Goal: Task Accomplishment & Management: Manage account settings

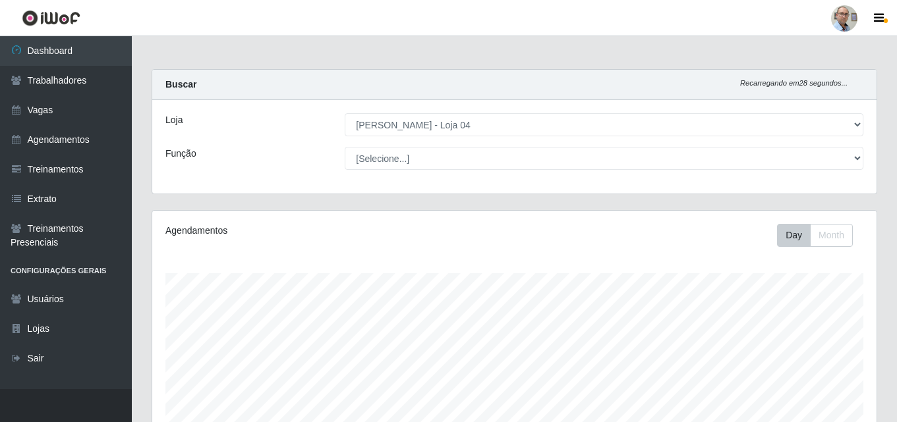
select select "251"
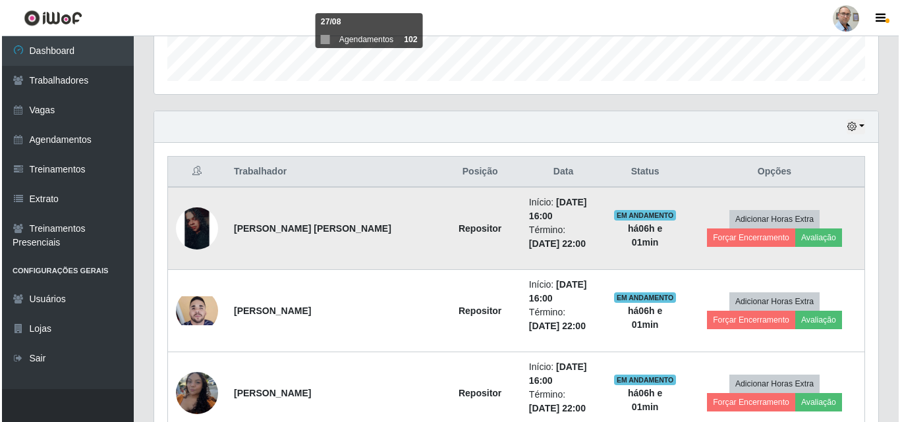
scroll to position [395, 0]
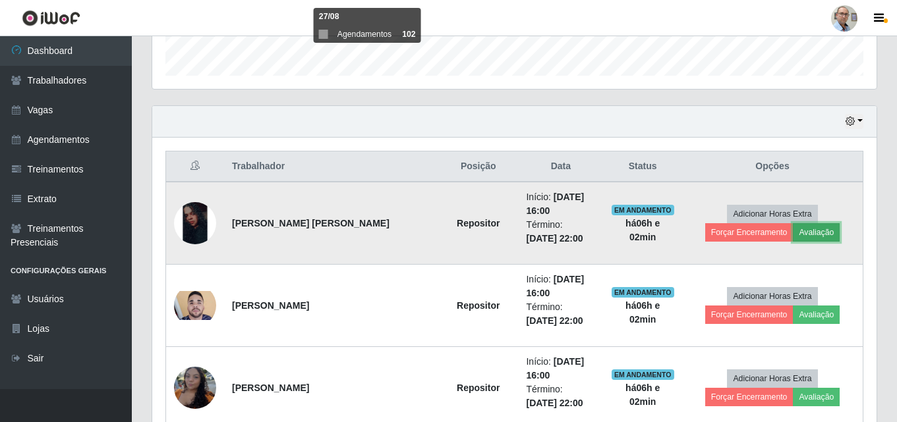
click at [793, 238] on button "Avaliação" at bounding box center [816, 232] width 47 height 18
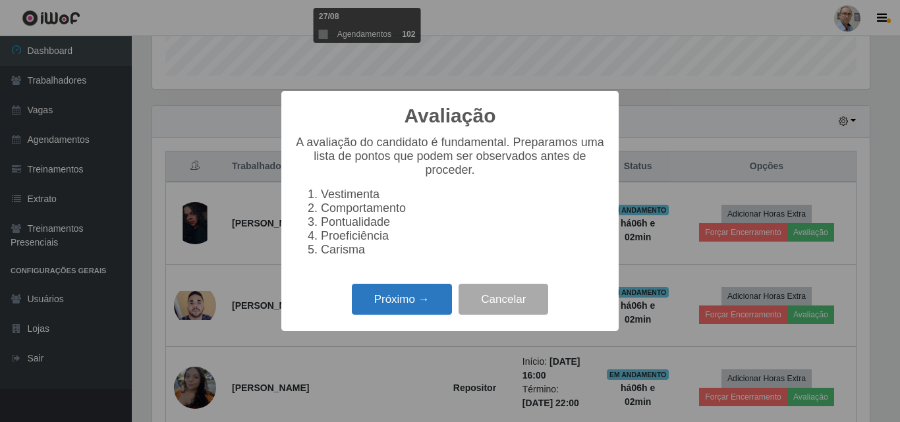
click at [390, 302] on button "Próximo →" at bounding box center [402, 299] width 100 height 31
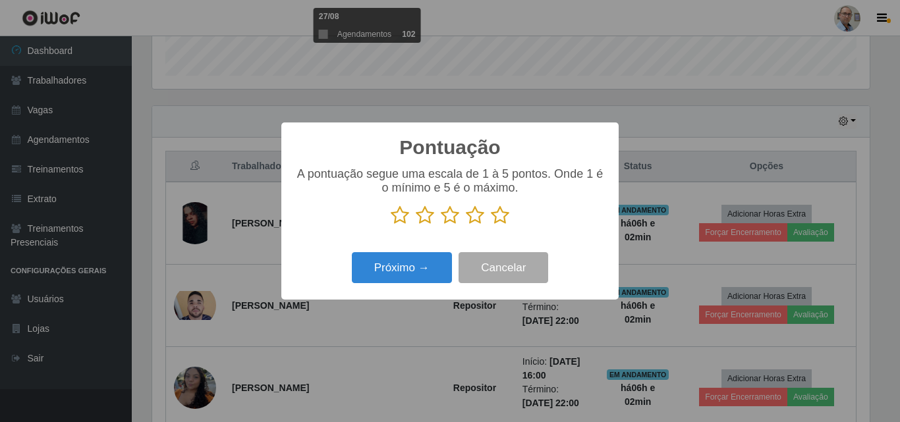
click at [500, 215] on icon at bounding box center [500, 216] width 18 height 20
click at [491, 225] on input "radio" at bounding box center [491, 225] width 0 height 0
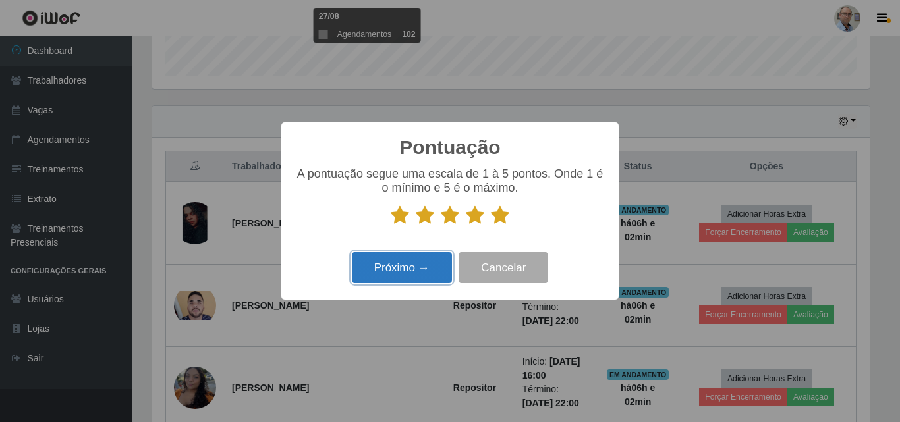
click at [392, 269] on button "Próximo →" at bounding box center [402, 267] width 100 height 31
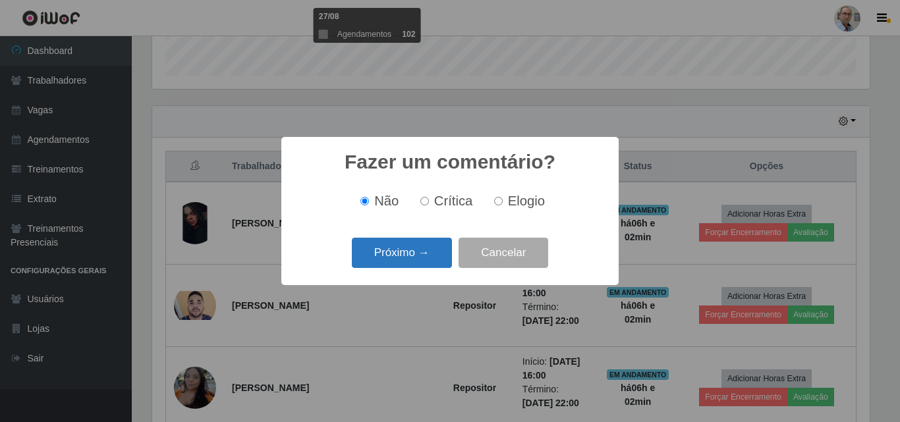
click at [400, 258] on button "Próximo →" at bounding box center [402, 253] width 100 height 31
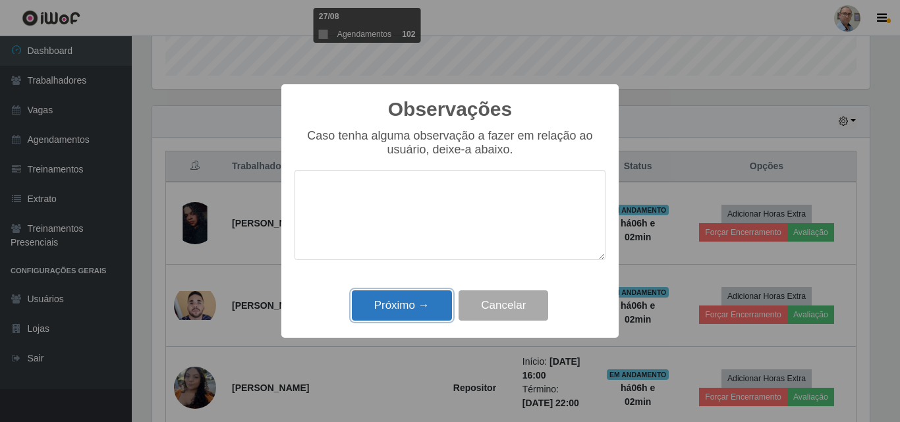
click at [395, 312] on button "Próximo →" at bounding box center [402, 306] width 100 height 31
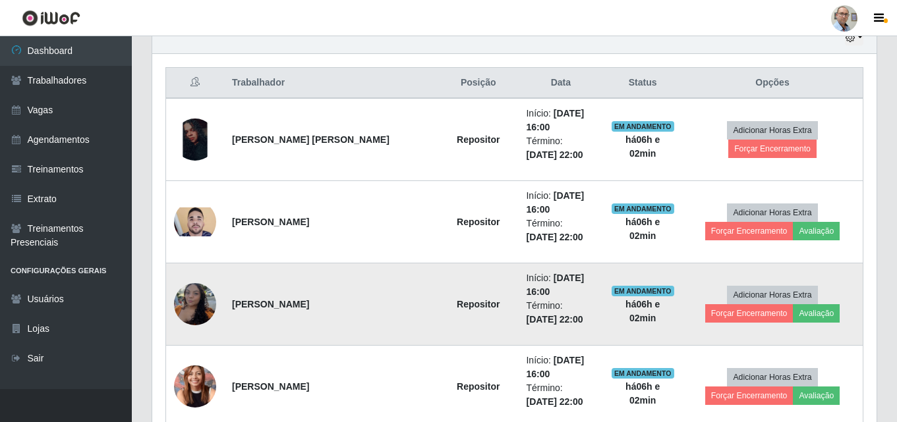
scroll to position [593, 0]
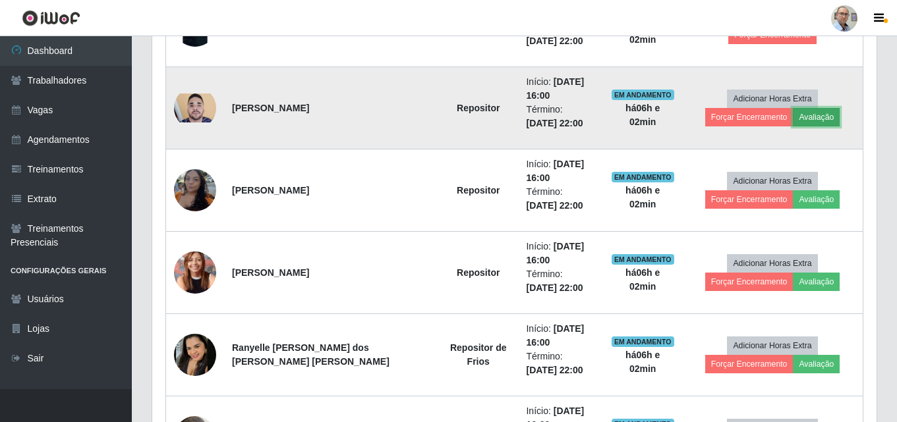
click at [793, 119] on button "Avaliação" at bounding box center [816, 117] width 47 height 18
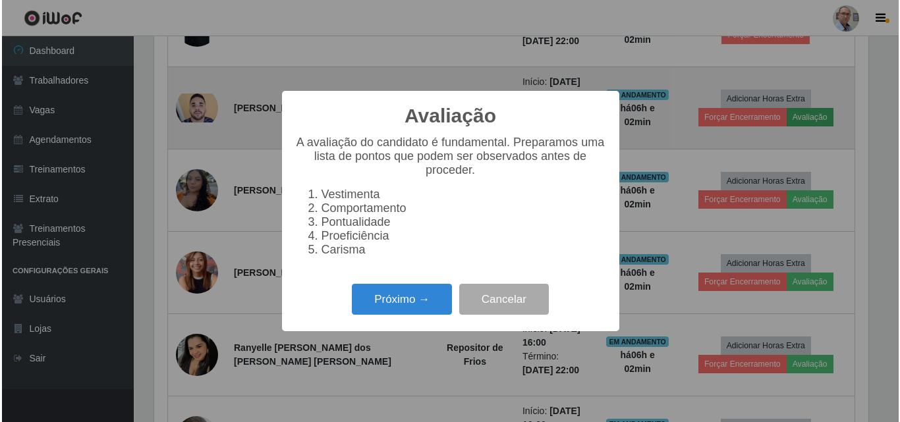
scroll to position [273, 717]
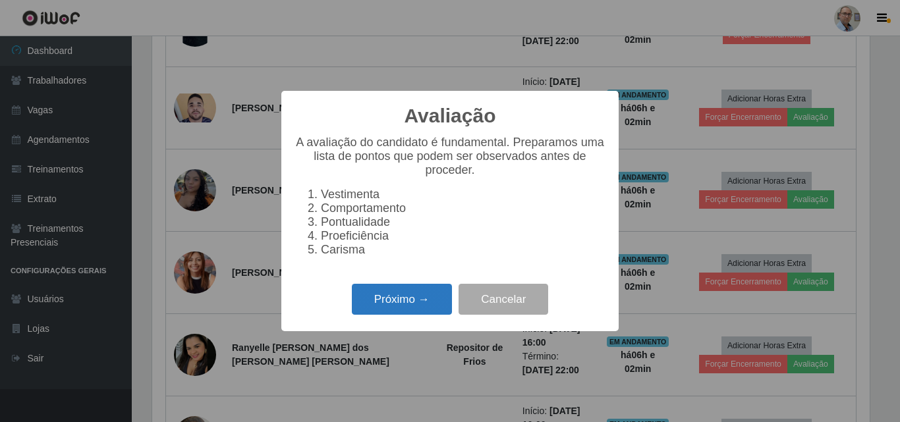
click at [383, 303] on button "Próximo →" at bounding box center [402, 299] width 100 height 31
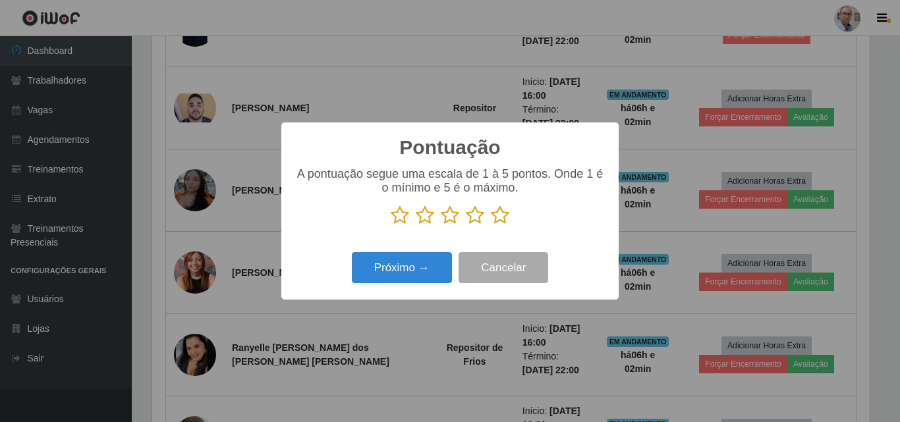
scroll to position [658545, 658101]
click at [498, 217] on icon at bounding box center [500, 216] width 18 height 20
click at [491, 225] on input "radio" at bounding box center [491, 225] width 0 height 0
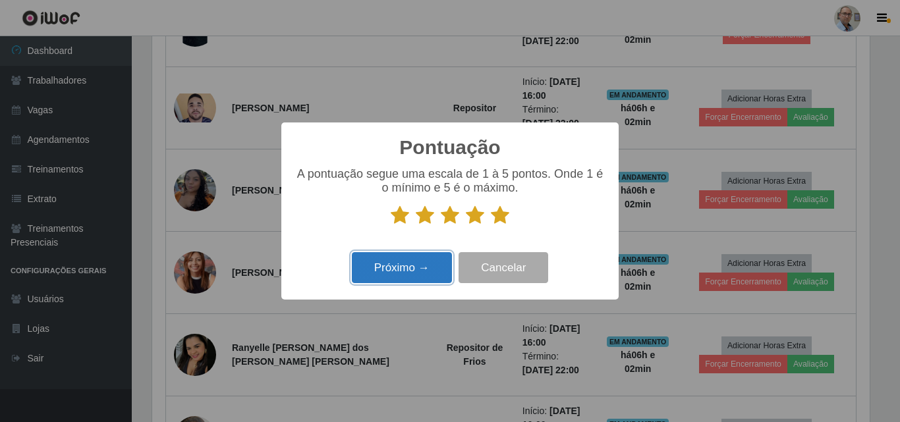
click at [407, 269] on button "Próximo →" at bounding box center [402, 267] width 100 height 31
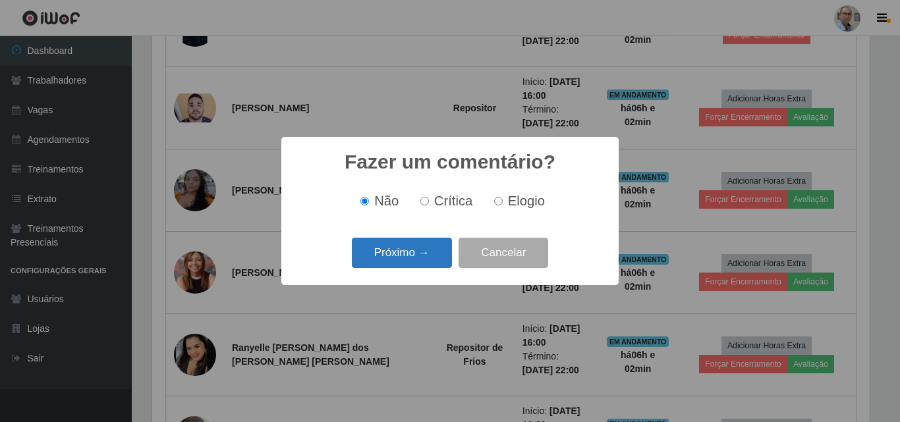
click at [391, 248] on button "Próximo →" at bounding box center [402, 253] width 100 height 31
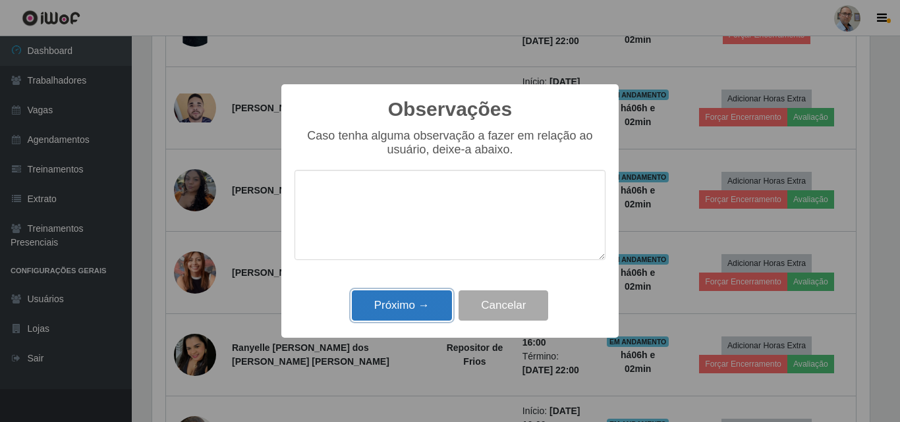
click at [393, 320] on button "Próximo →" at bounding box center [402, 306] width 100 height 31
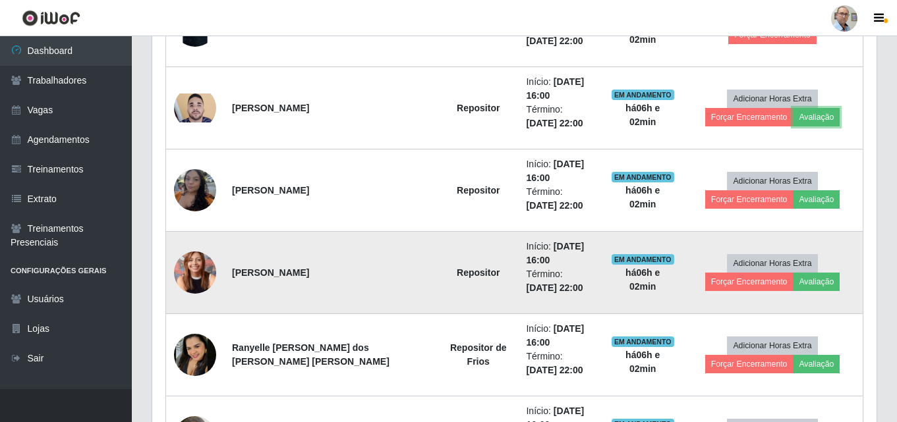
scroll to position [273, 724]
click at [793, 285] on button "Avaliação" at bounding box center [816, 282] width 47 height 18
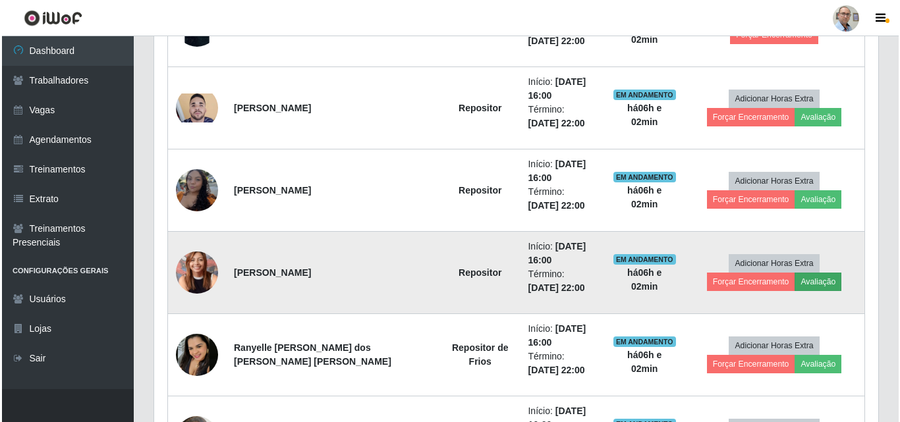
scroll to position [273, 717]
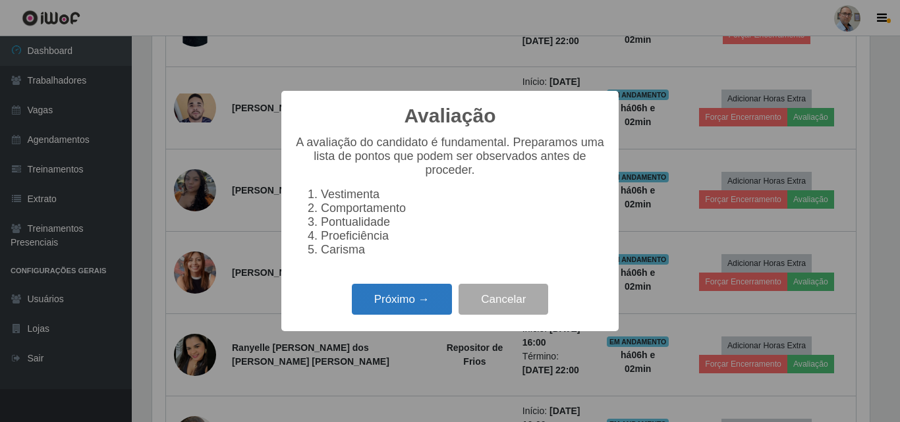
click at [389, 303] on button "Próximo →" at bounding box center [402, 299] width 100 height 31
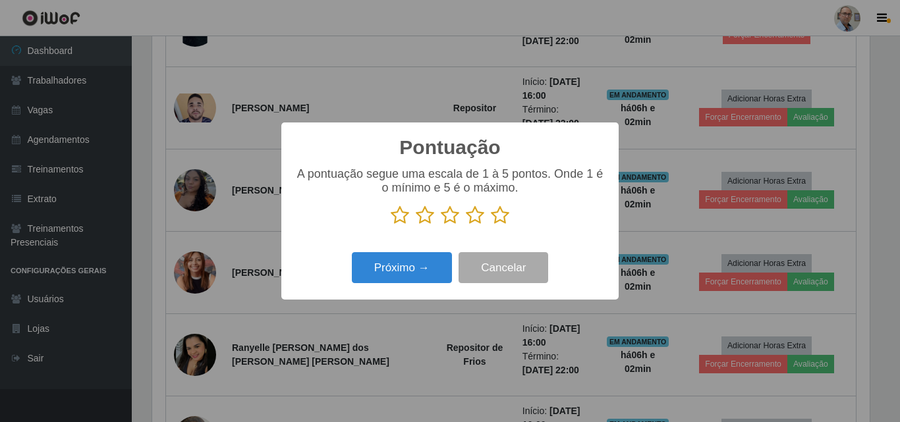
scroll to position [658545, 658101]
click at [499, 217] on icon at bounding box center [500, 216] width 18 height 20
click at [491, 225] on input "radio" at bounding box center [491, 225] width 0 height 0
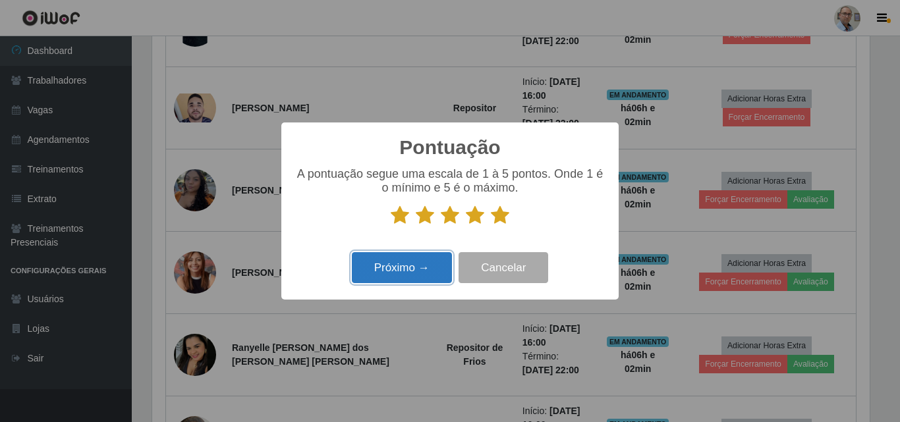
click at [406, 269] on button "Próximo →" at bounding box center [402, 267] width 100 height 31
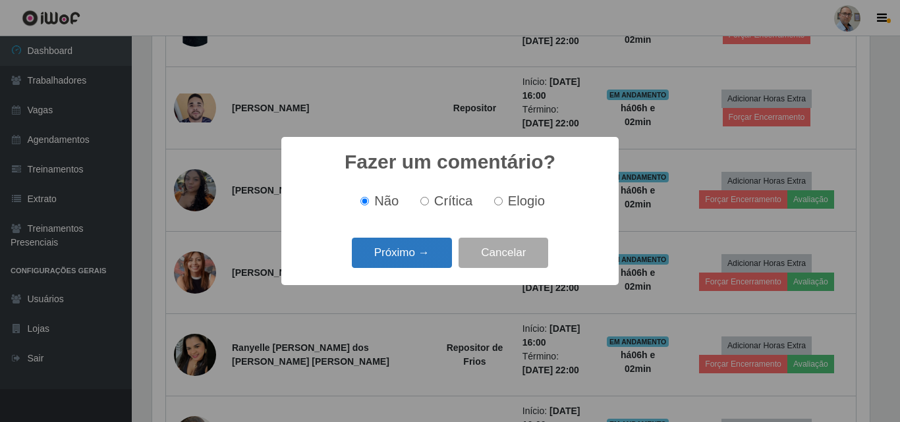
click at [398, 259] on button "Próximo →" at bounding box center [402, 253] width 100 height 31
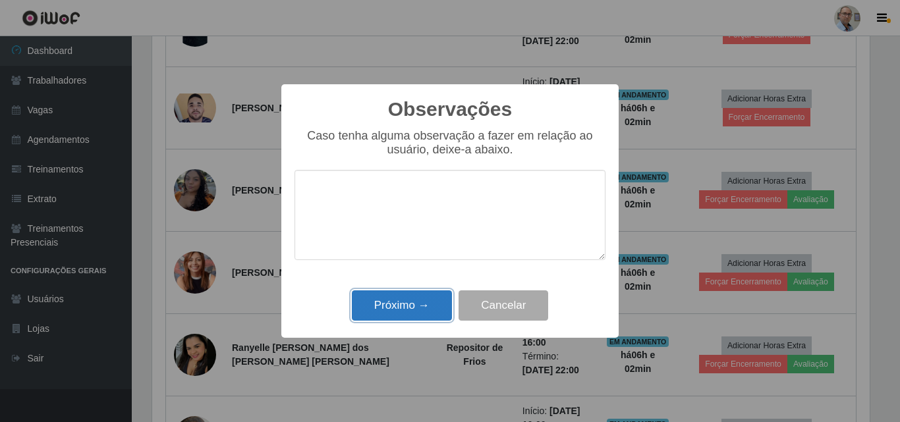
click at [389, 306] on button "Próximo →" at bounding box center [402, 306] width 100 height 31
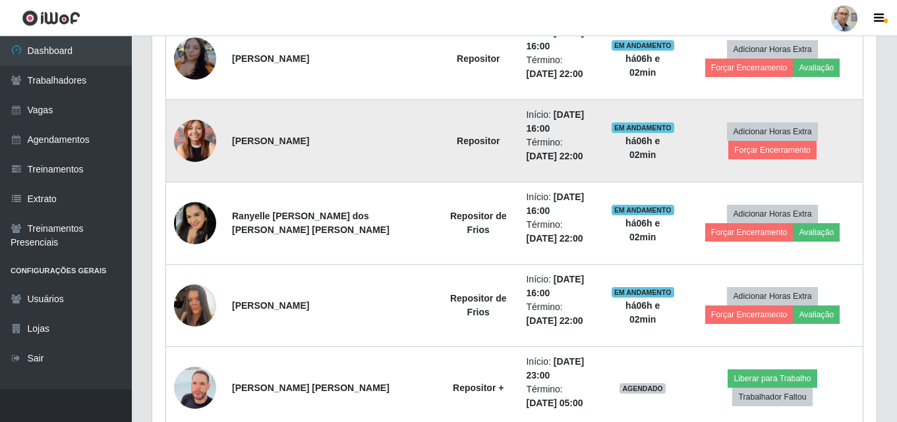
scroll to position [659, 0]
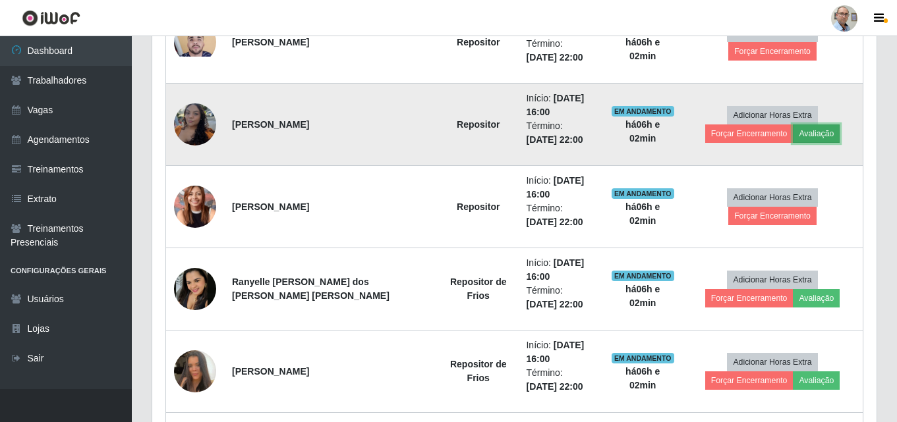
click at [793, 129] on button "Avaliação" at bounding box center [816, 134] width 47 height 18
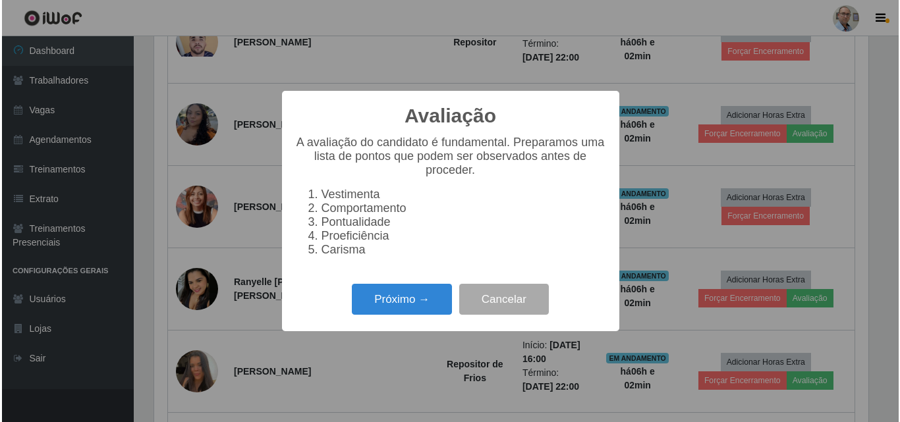
scroll to position [273, 717]
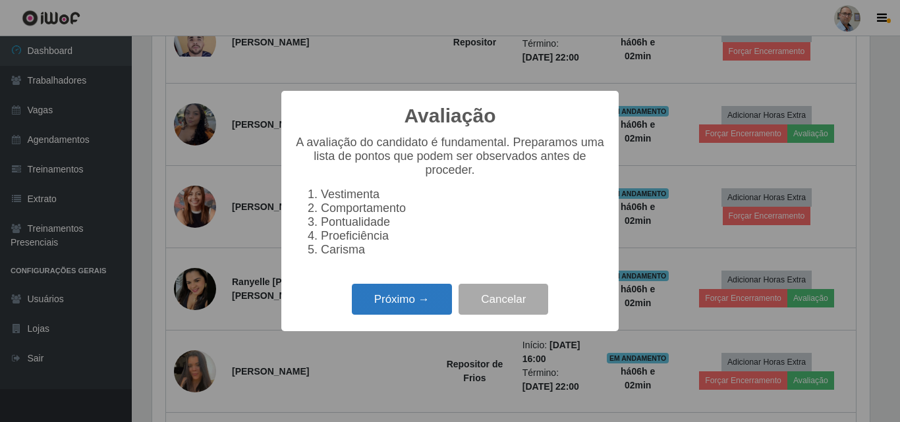
click at [396, 311] on button "Próximo →" at bounding box center [402, 299] width 100 height 31
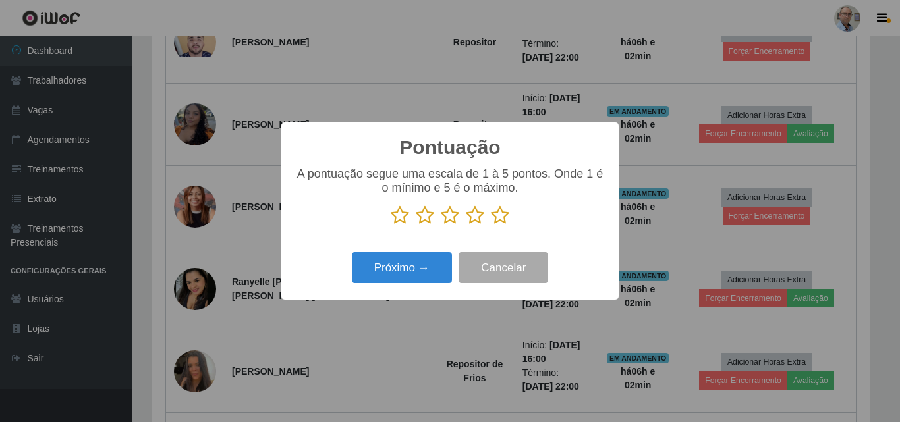
click at [499, 217] on icon at bounding box center [500, 216] width 18 height 20
click at [491, 225] on input "radio" at bounding box center [491, 225] width 0 height 0
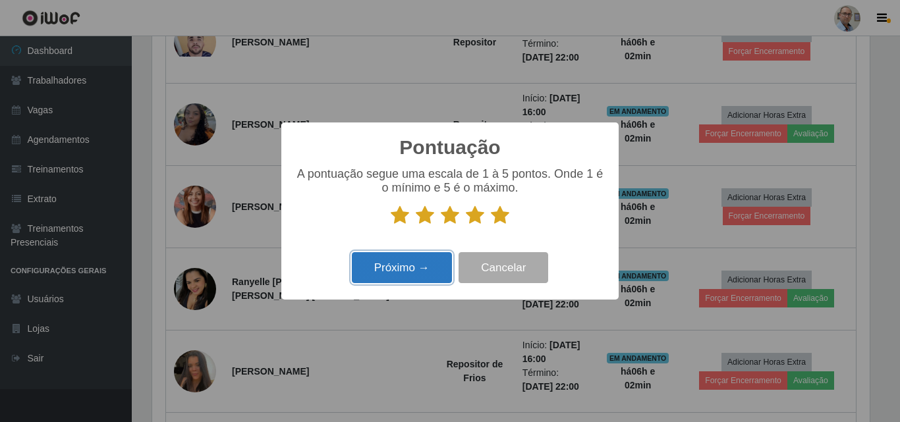
click at [381, 270] on button "Próximo →" at bounding box center [402, 267] width 100 height 31
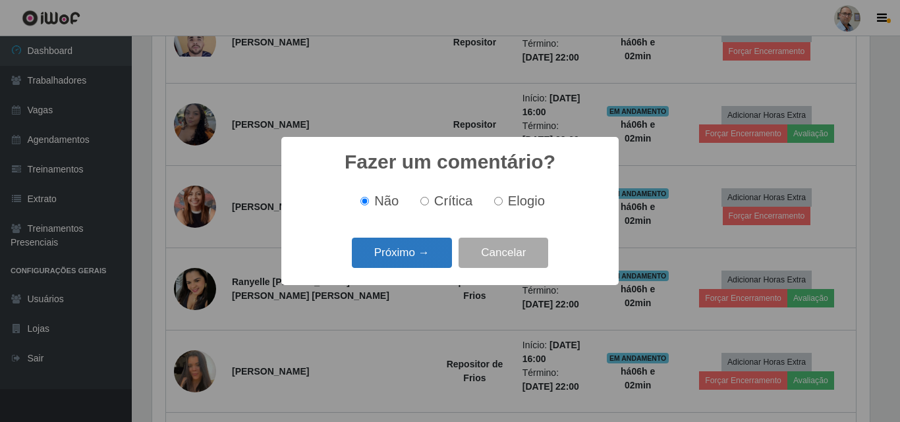
click at [381, 261] on button "Próximo →" at bounding box center [402, 253] width 100 height 31
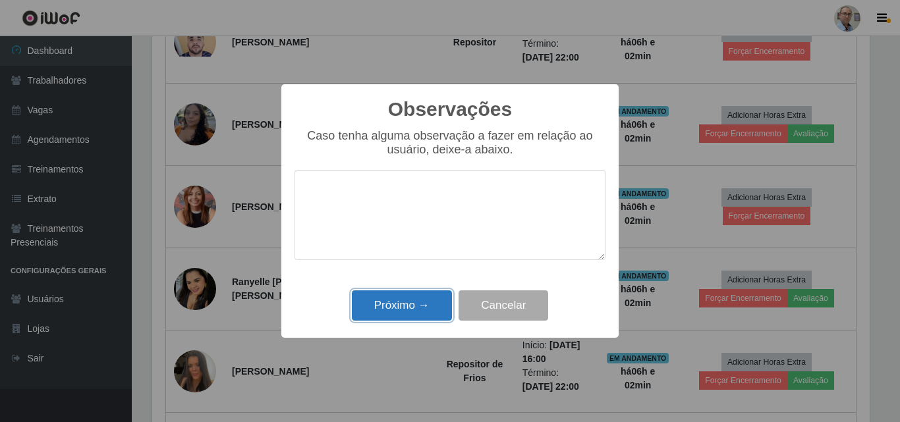
click at [389, 318] on button "Próximo →" at bounding box center [402, 306] width 100 height 31
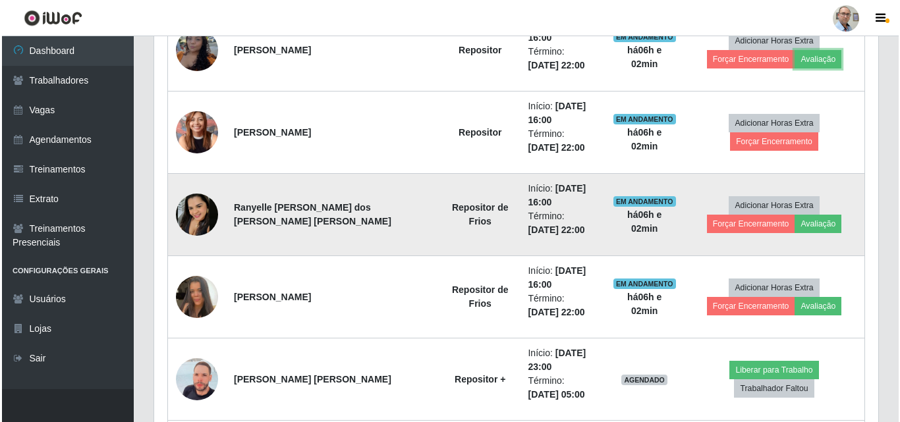
scroll to position [791, 0]
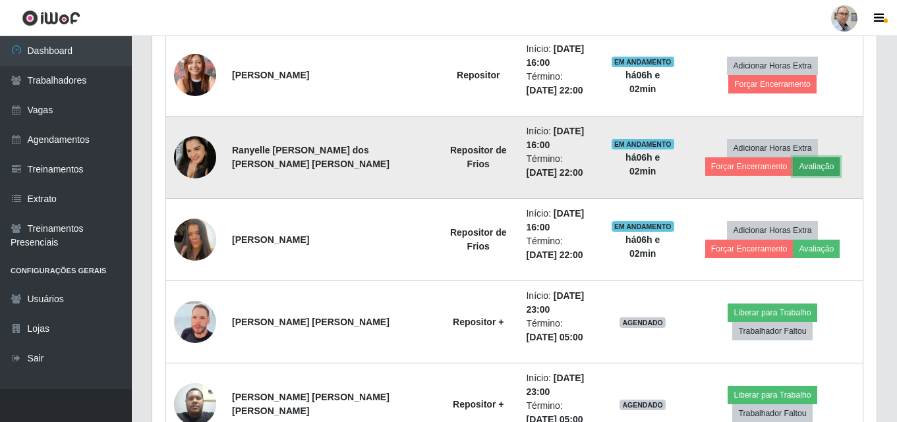
click at [793, 162] on button "Avaliação" at bounding box center [816, 166] width 47 height 18
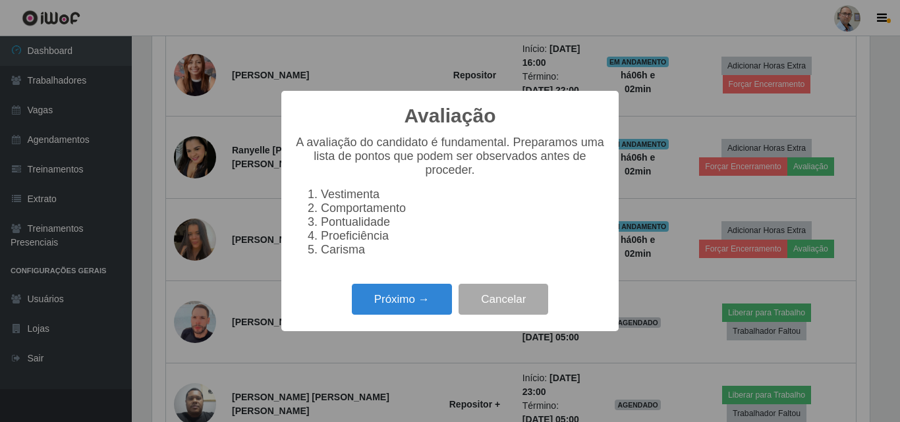
scroll to position [273, 717]
click at [401, 315] on button "Próximo →" at bounding box center [402, 299] width 100 height 31
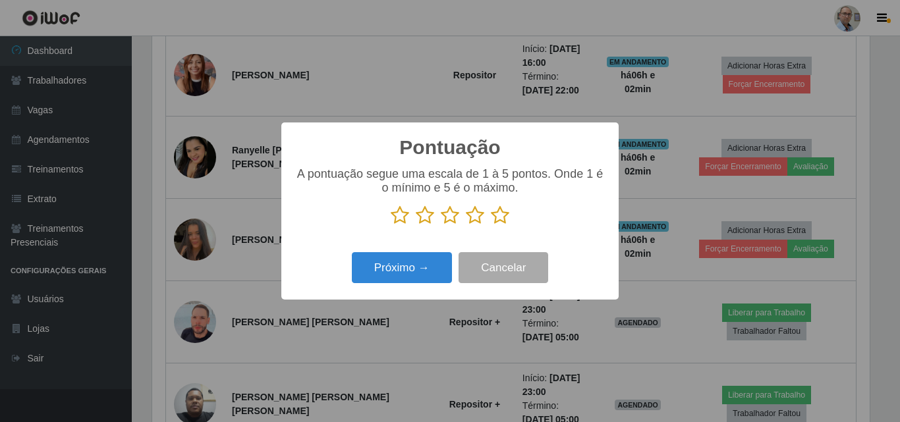
scroll to position [658545, 658101]
click at [473, 214] on icon at bounding box center [475, 216] width 18 height 20
click at [466, 225] on input "radio" at bounding box center [466, 225] width 0 height 0
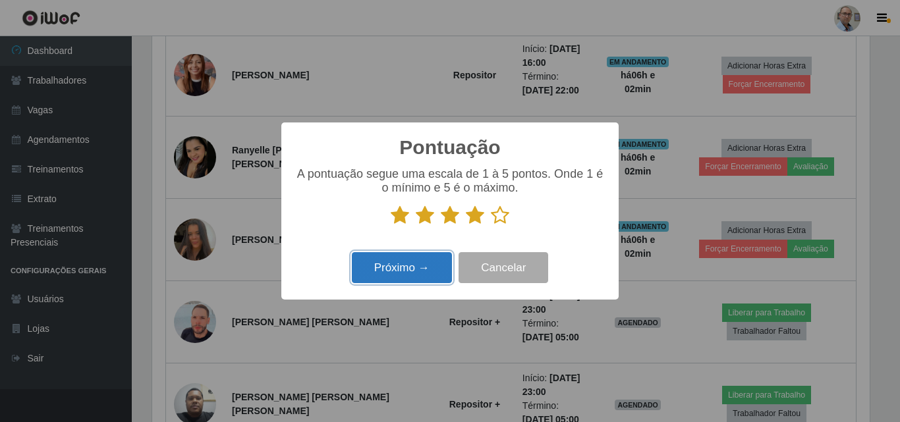
click at [380, 273] on button "Próximo →" at bounding box center [402, 267] width 100 height 31
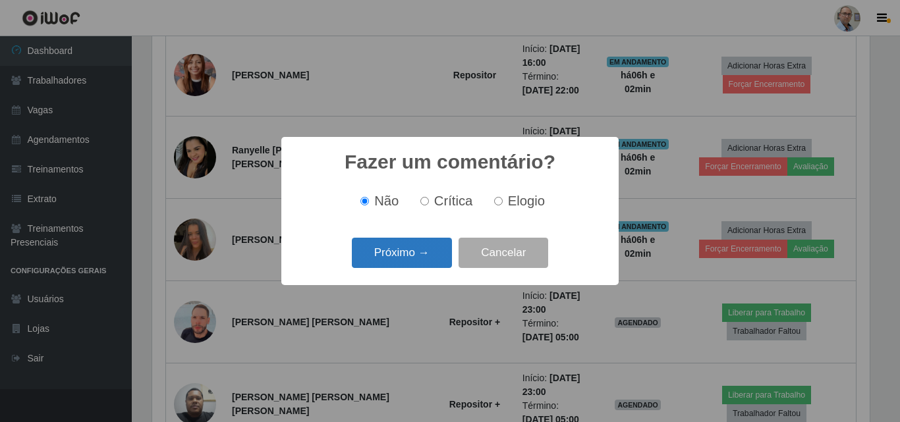
click at [387, 254] on button "Próximo →" at bounding box center [402, 253] width 100 height 31
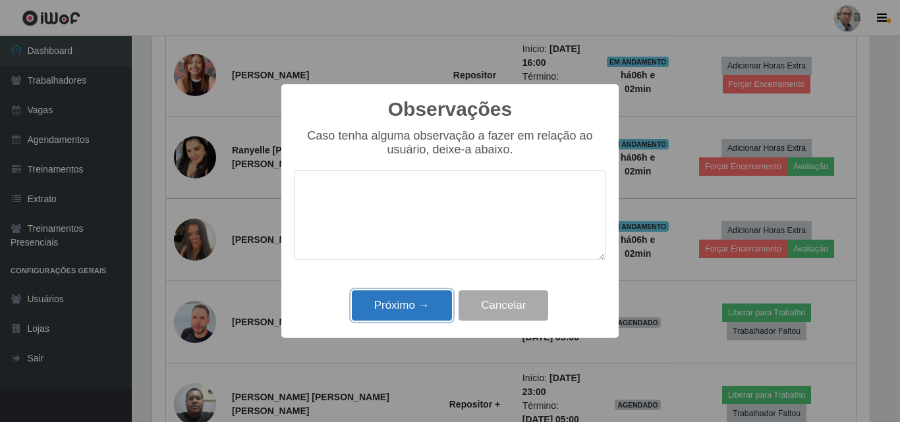
click at [391, 310] on button "Próximo →" at bounding box center [402, 306] width 100 height 31
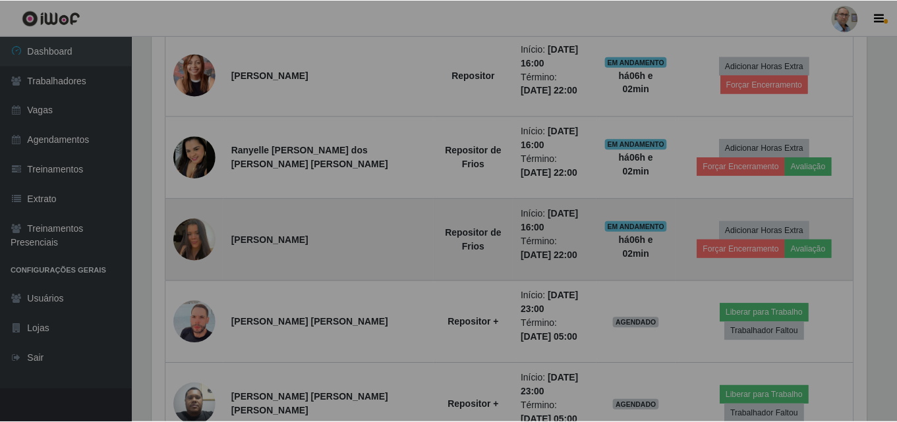
scroll to position [0, 0]
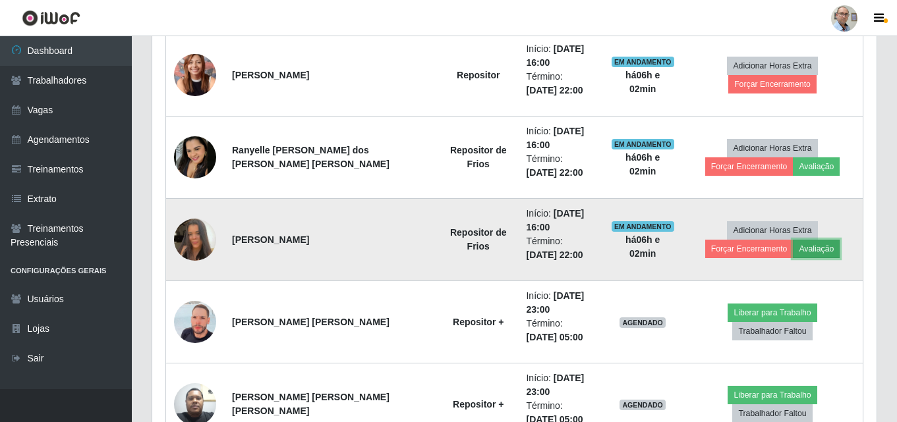
click at [793, 249] on button "Avaliação" at bounding box center [816, 249] width 47 height 18
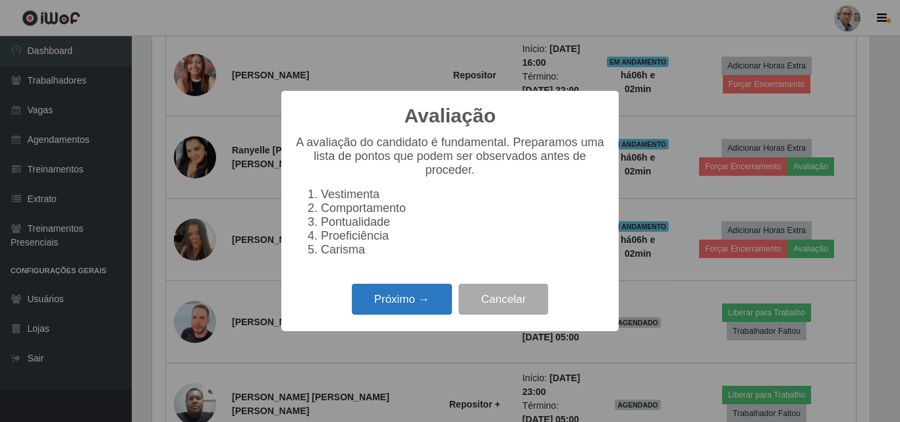
click at [403, 304] on button "Próximo →" at bounding box center [402, 299] width 100 height 31
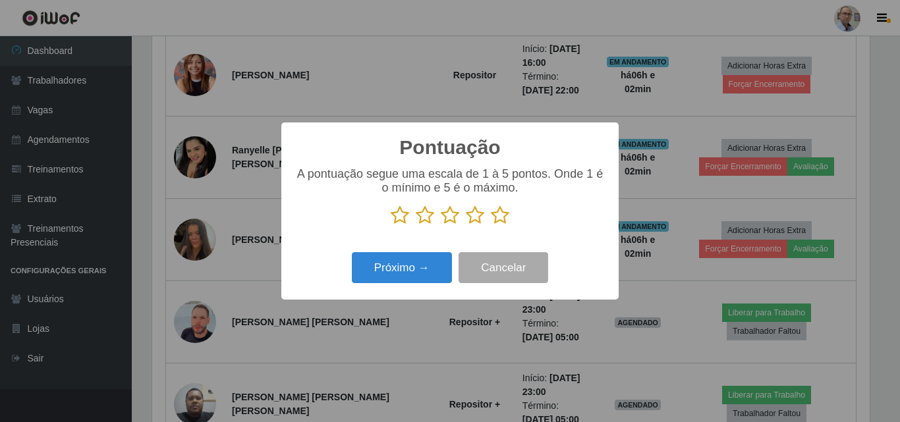
click at [476, 219] on icon at bounding box center [475, 216] width 18 height 20
click at [466, 225] on input "radio" at bounding box center [466, 225] width 0 height 0
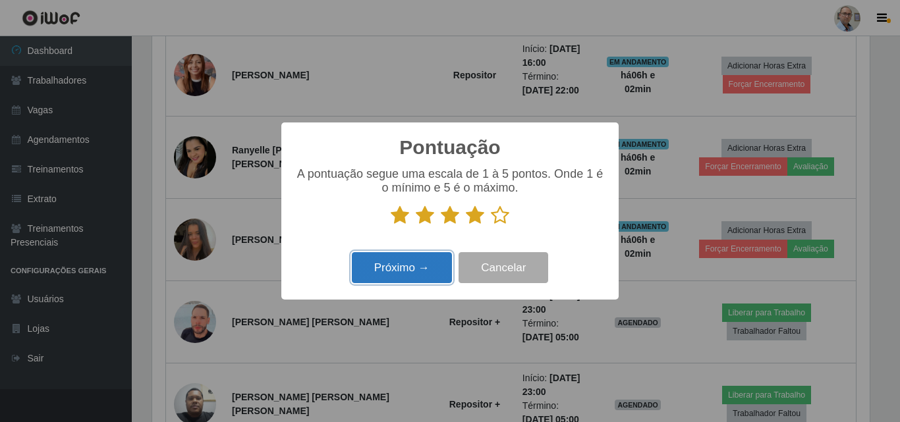
click at [391, 267] on button "Próximo →" at bounding box center [402, 267] width 100 height 31
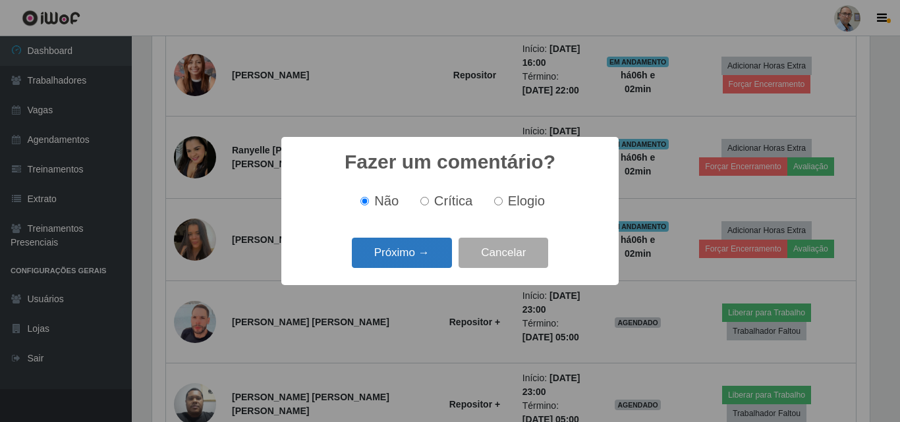
click at [406, 246] on button "Próximo →" at bounding box center [402, 253] width 100 height 31
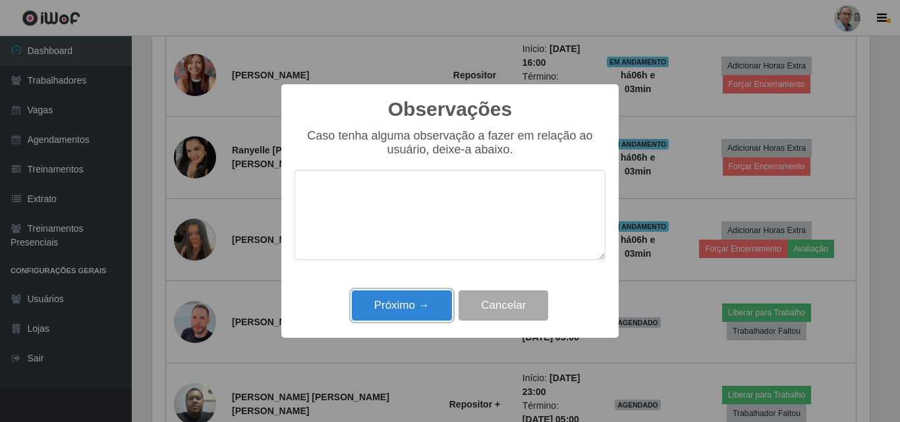
drag, startPoint x: 381, startPoint y: 311, endPoint x: 399, endPoint y: 325, distance: 22.5
click at [381, 310] on button "Próximo →" at bounding box center [402, 306] width 100 height 31
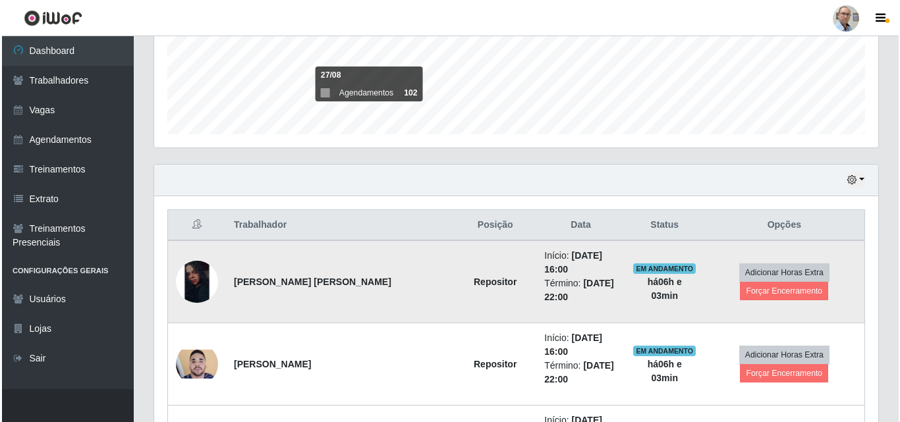
scroll to position [329, 0]
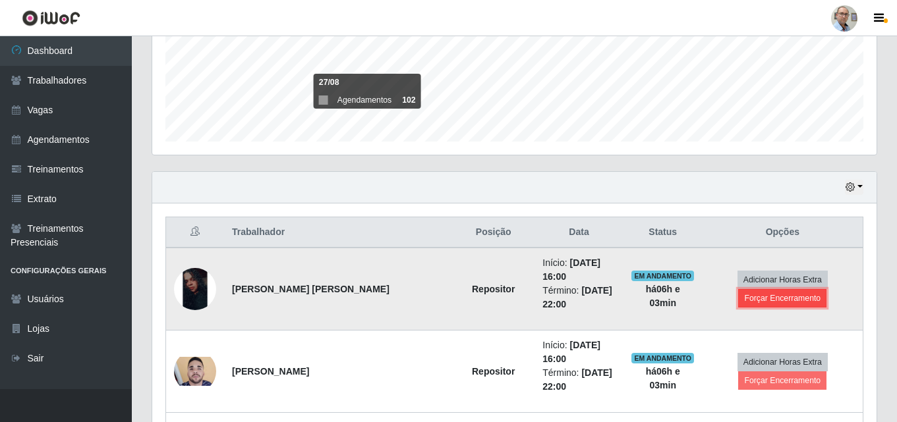
click at [766, 297] on button "Forçar Encerramento" at bounding box center [782, 298] width 88 height 18
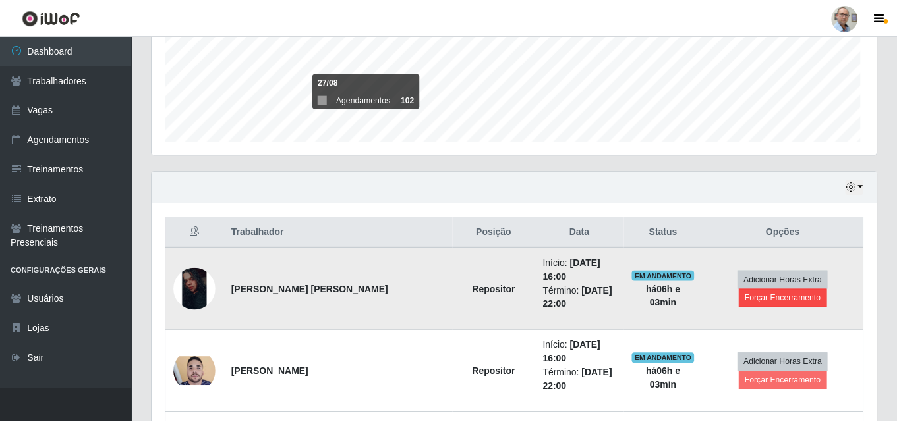
scroll to position [273, 717]
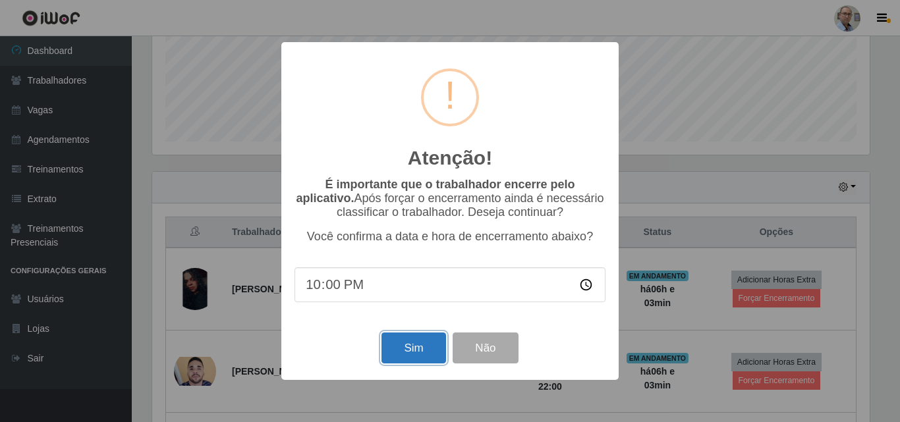
click at [405, 349] on button "Sim" at bounding box center [413, 348] width 64 height 31
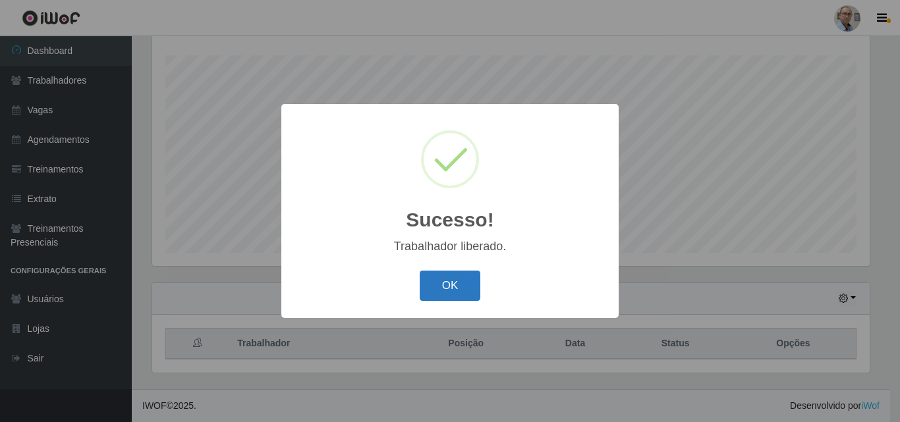
click at [442, 281] on button "OK" at bounding box center [450, 286] width 61 height 31
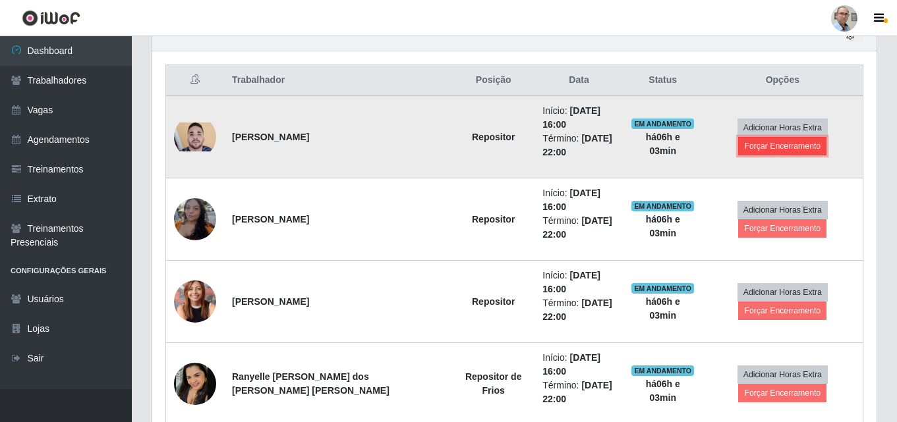
click at [789, 147] on button "Forçar Encerramento" at bounding box center [782, 146] width 88 height 18
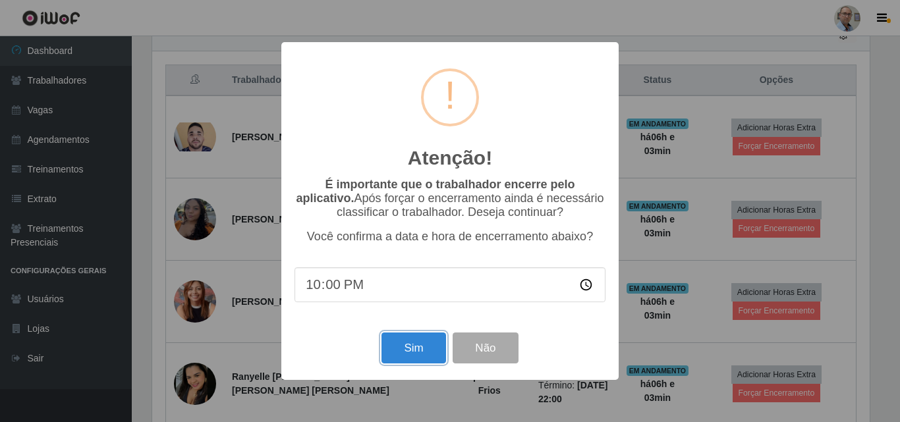
click at [402, 345] on button "Sim" at bounding box center [413, 348] width 64 height 31
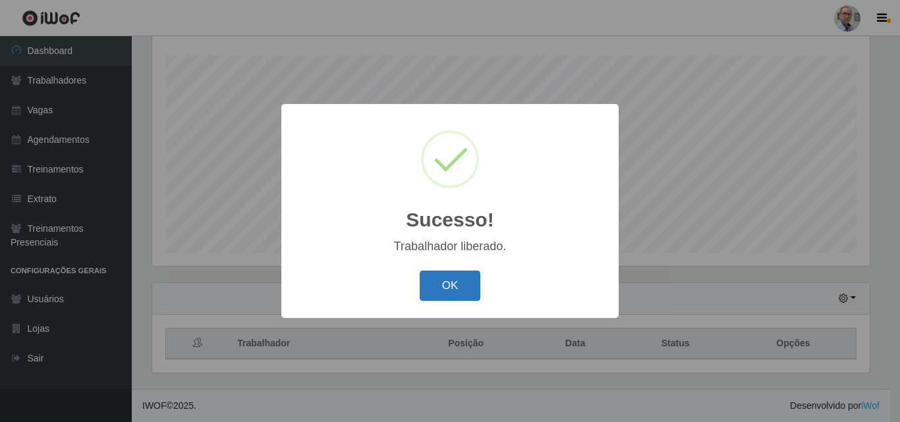
click at [452, 282] on button "OK" at bounding box center [450, 286] width 61 height 31
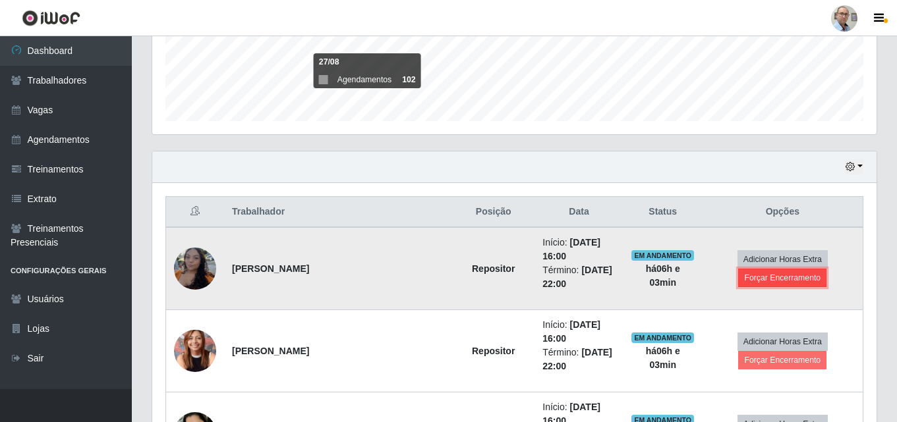
click at [768, 279] on button "Forçar Encerramento" at bounding box center [782, 278] width 88 height 18
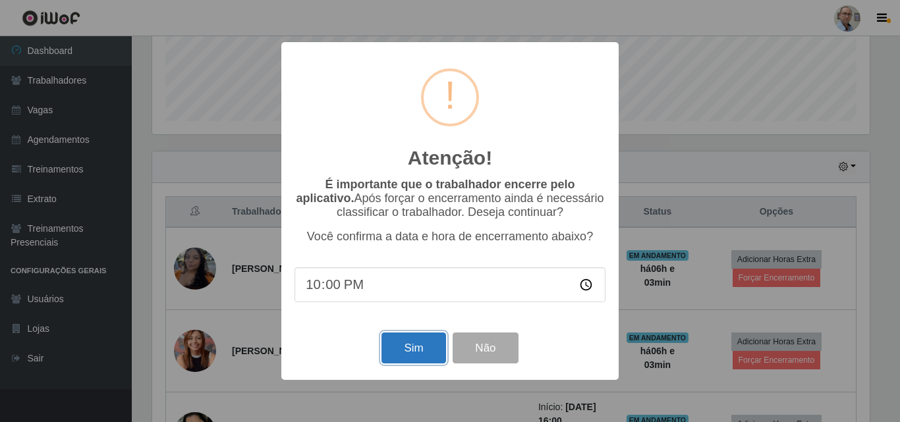
click at [408, 350] on button "Sim" at bounding box center [413, 348] width 64 height 31
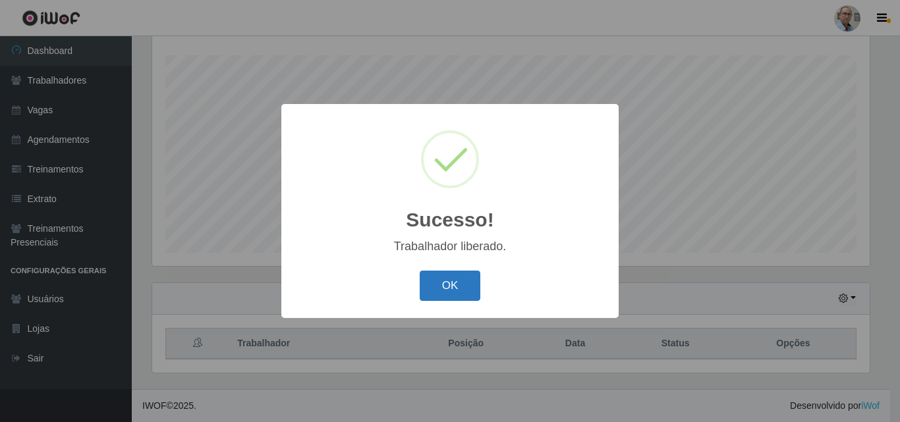
click at [441, 296] on button "OK" at bounding box center [450, 286] width 61 height 31
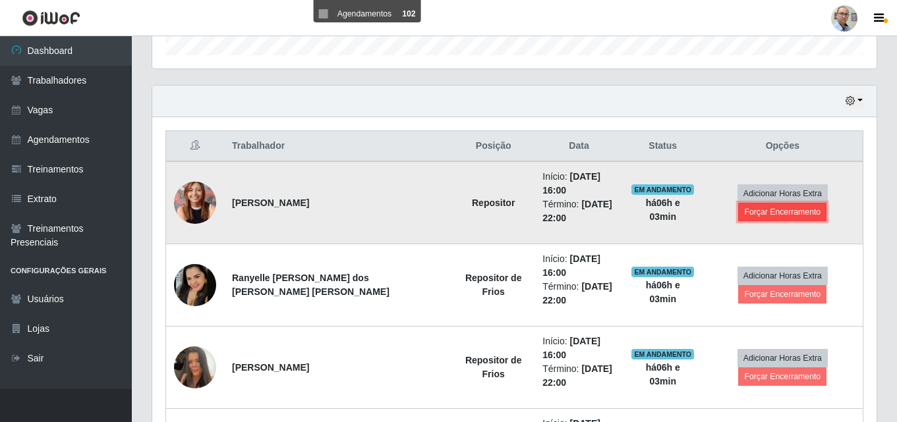
click at [772, 215] on button "Forçar Encerramento" at bounding box center [782, 212] width 88 height 18
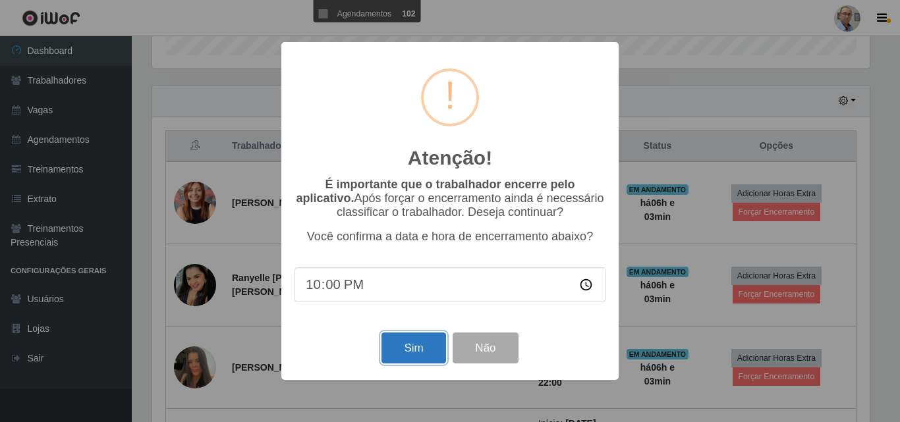
click at [408, 359] on button "Sim" at bounding box center [413, 348] width 64 height 31
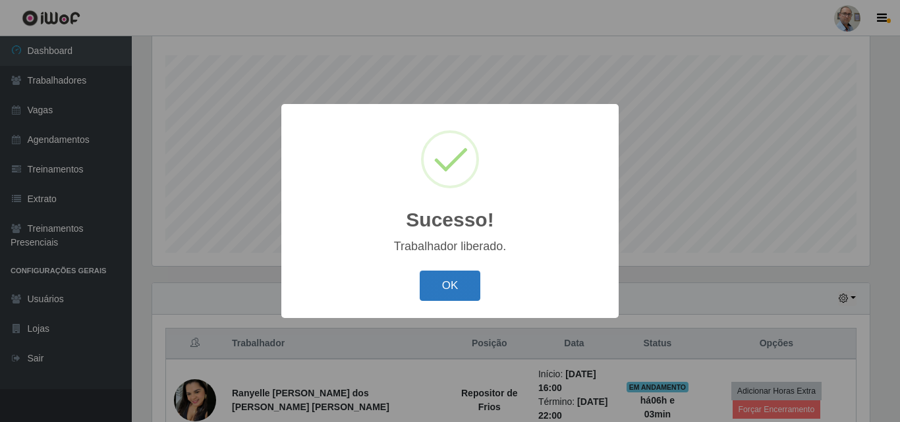
click at [444, 285] on button "OK" at bounding box center [450, 286] width 61 height 31
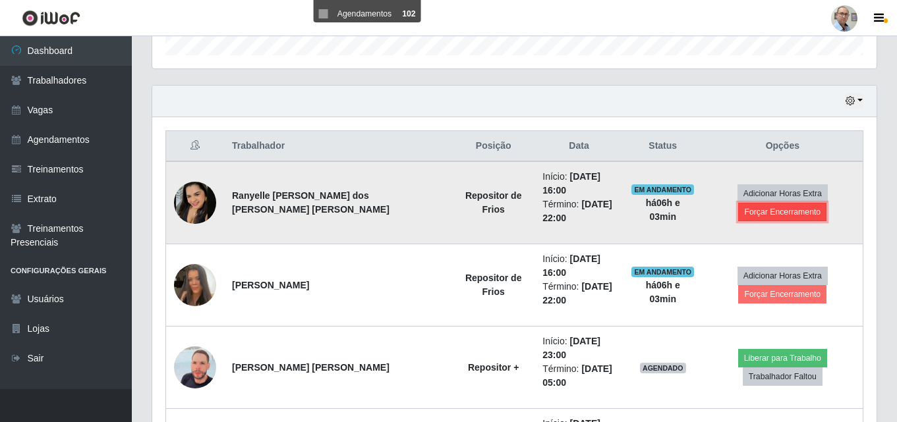
click at [774, 210] on button "Forçar Encerramento" at bounding box center [782, 212] width 88 height 18
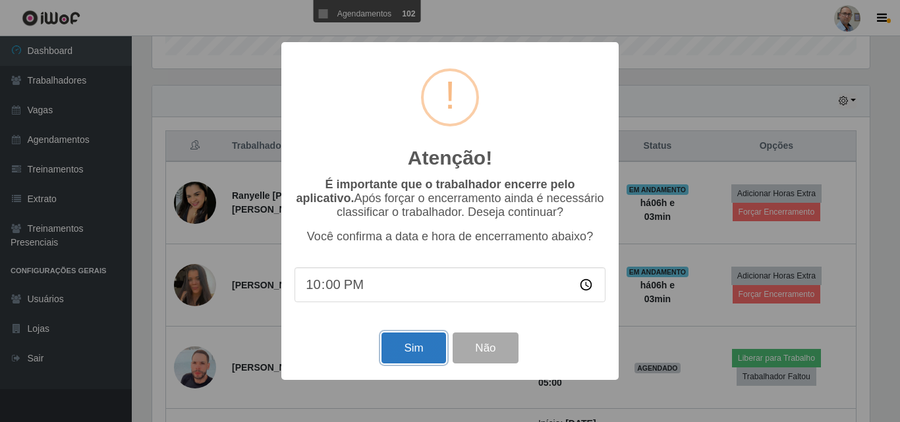
click at [422, 345] on button "Sim" at bounding box center [413, 348] width 64 height 31
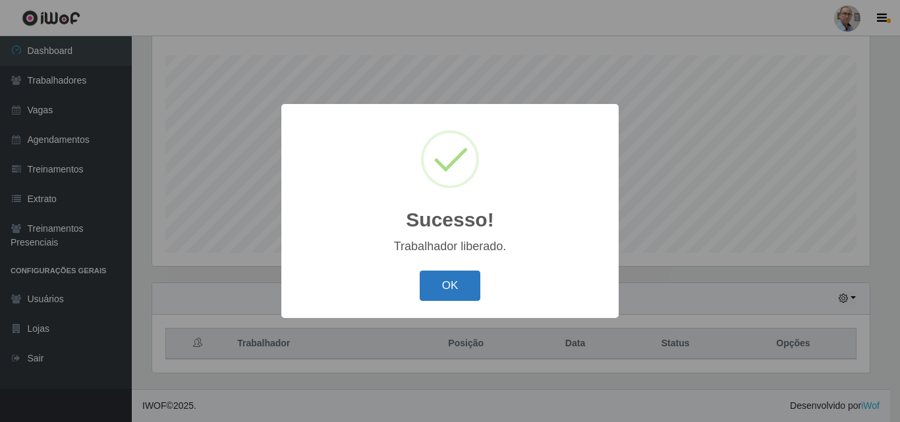
click at [441, 287] on button "OK" at bounding box center [450, 286] width 61 height 31
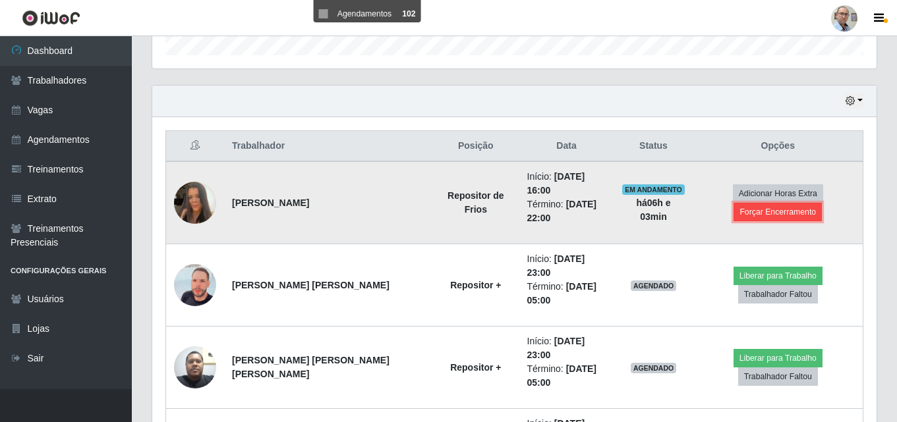
click at [765, 207] on button "Forçar Encerramento" at bounding box center [777, 212] width 88 height 18
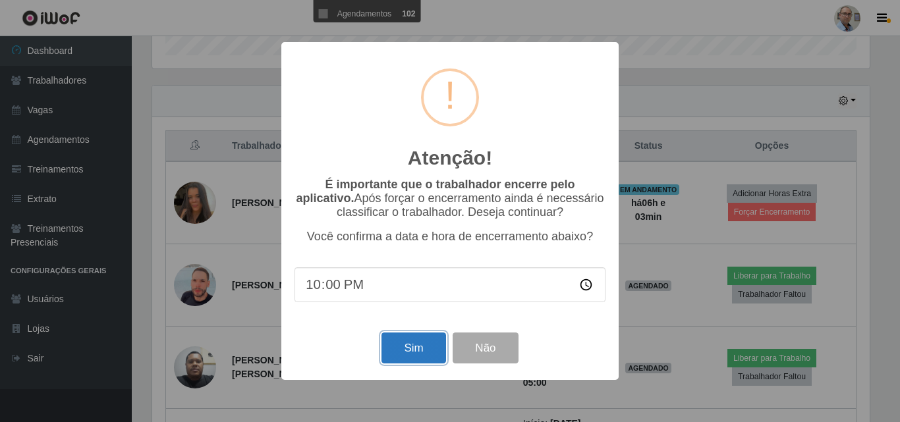
click at [416, 353] on button "Sim" at bounding box center [413, 348] width 64 height 31
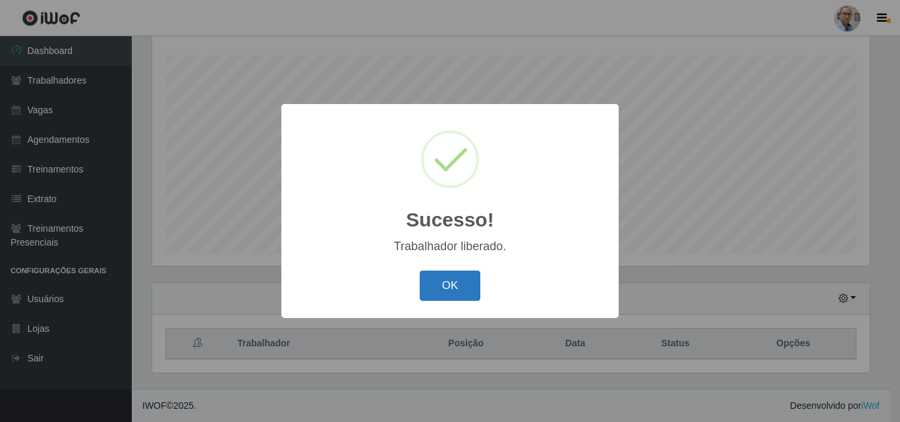
click at [449, 279] on button "OK" at bounding box center [450, 286] width 61 height 31
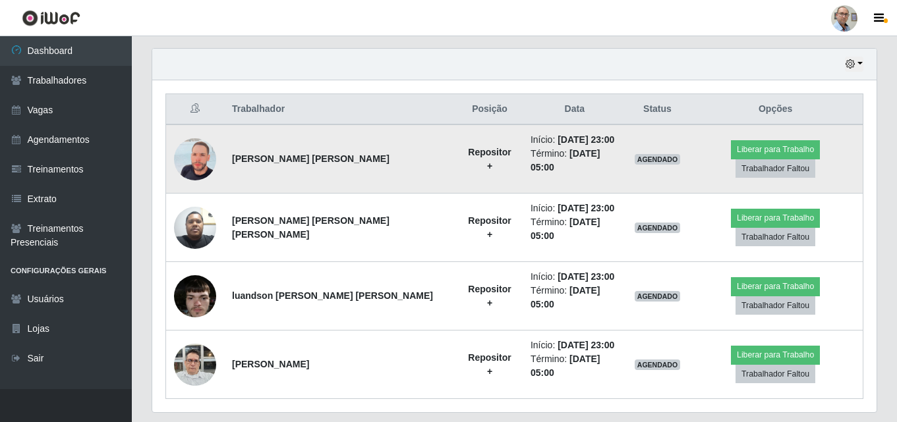
click at [211, 146] on img at bounding box center [195, 159] width 42 height 75
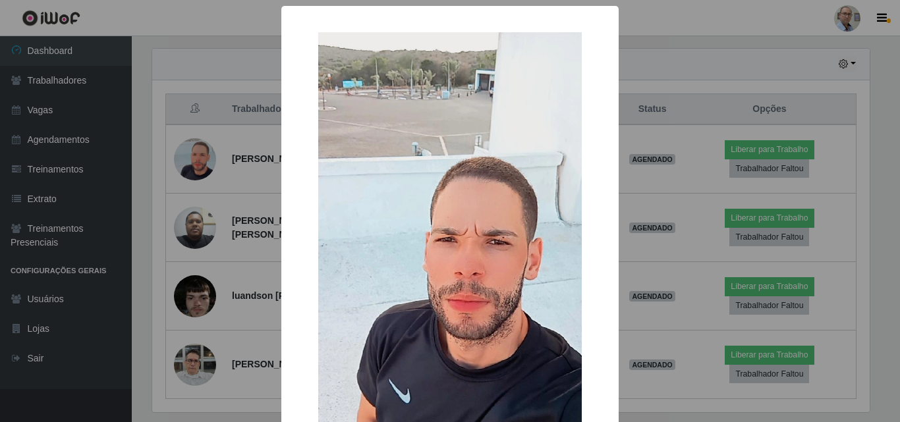
click at [181, 214] on div "× OK Cancel" at bounding box center [450, 211] width 900 height 422
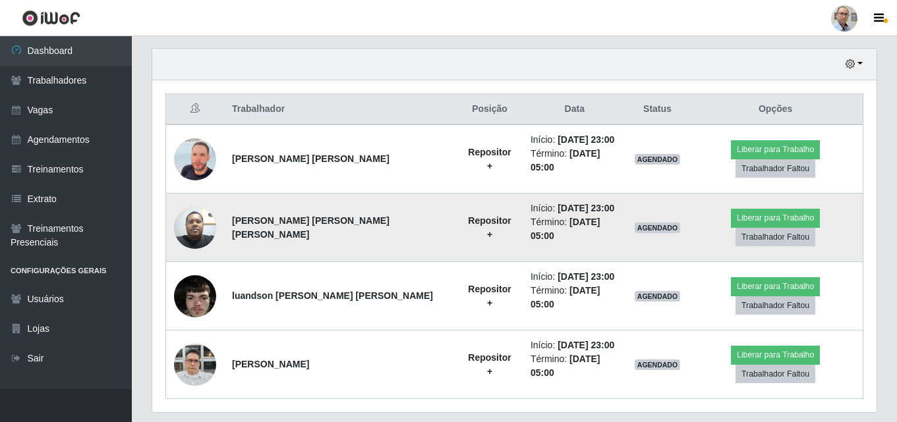
click at [196, 207] on img at bounding box center [195, 228] width 42 height 56
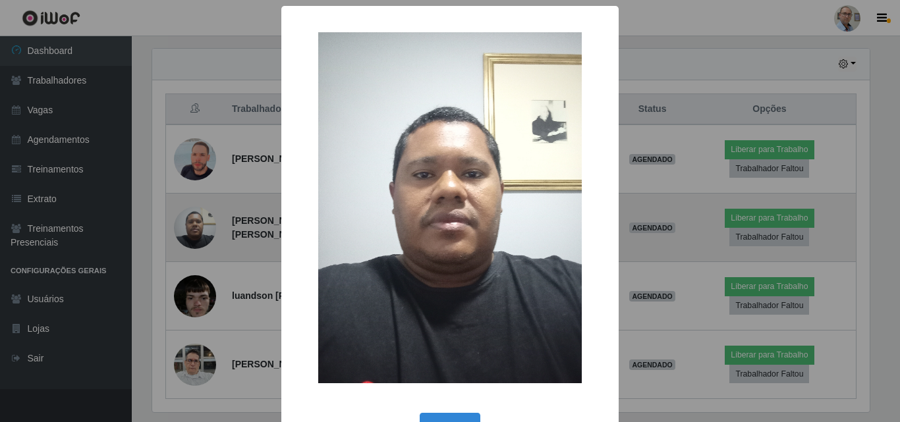
click at [196, 207] on div "× OK Cancel" at bounding box center [450, 211] width 900 height 422
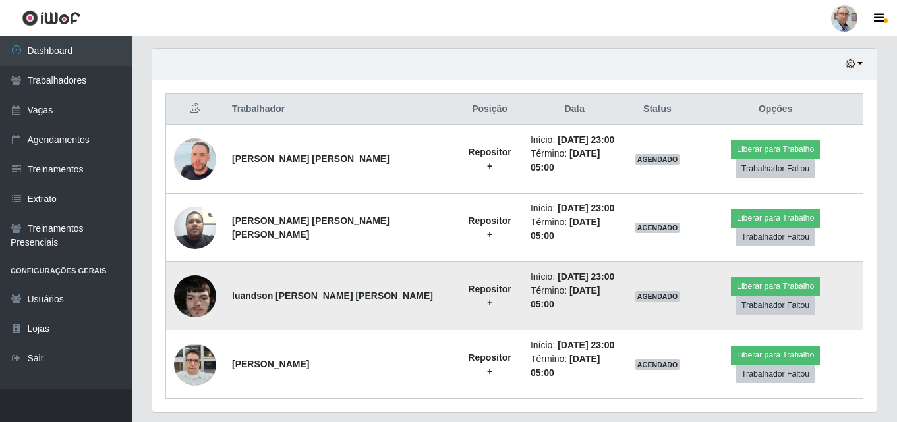
click at [194, 274] on img at bounding box center [195, 296] width 42 height 56
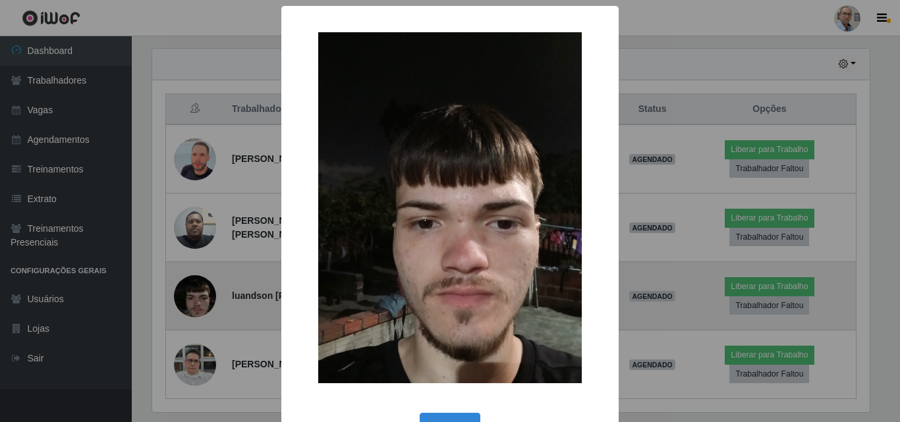
click at [194, 274] on div "× OK Cancel" at bounding box center [450, 211] width 900 height 422
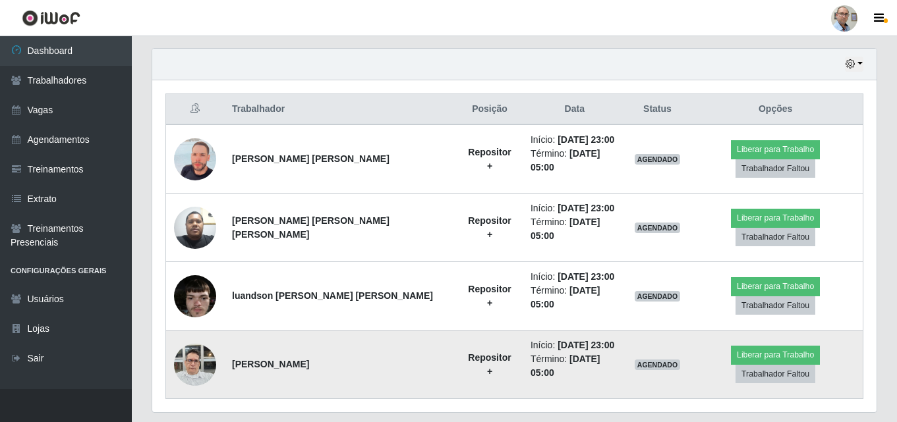
click at [196, 337] on img at bounding box center [195, 365] width 42 height 56
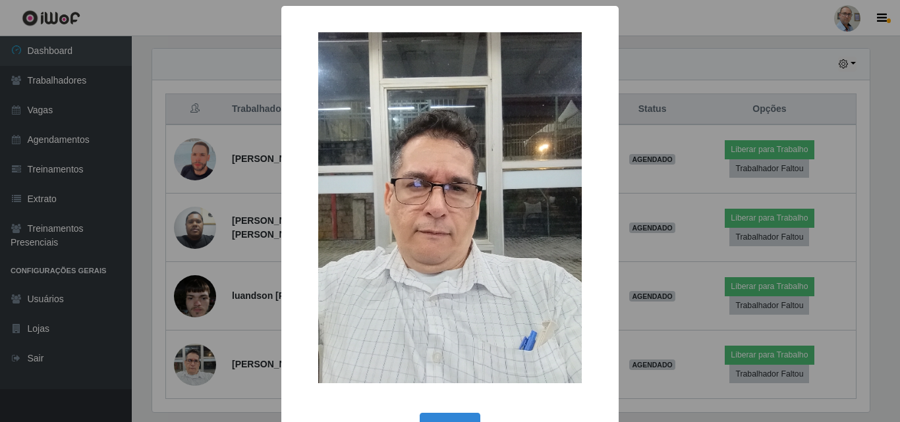
click at [196, 320] on div "× OK Cancel" at bounding box center [450, 211] width 900 height 422
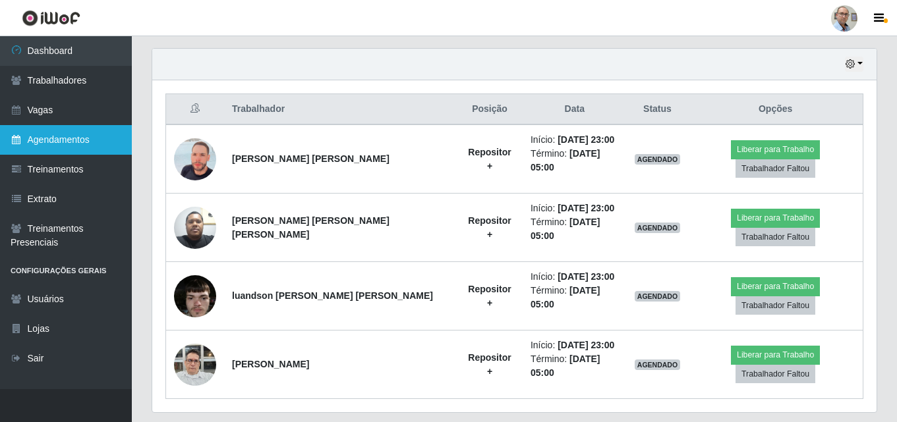
click at [47, 143] on link "Agendamentos" at bounding box center [66, 140] width 132 height 30
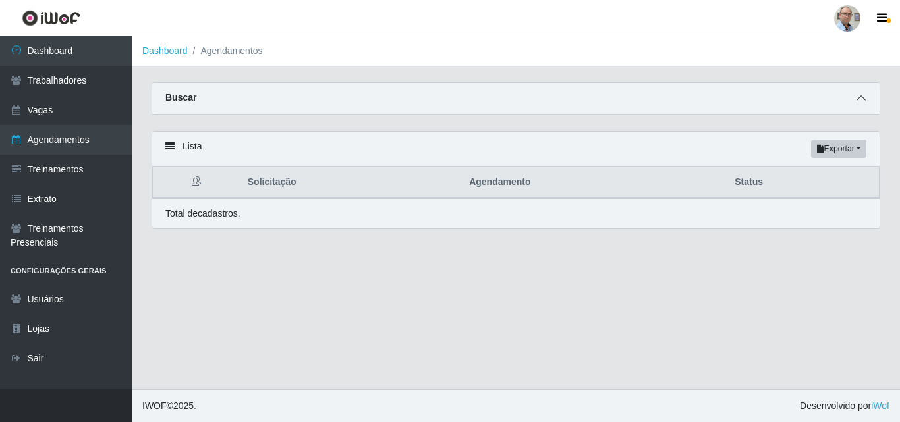
click at [863, 100] on icon at bounding box center [860, 98] width 9 height 9
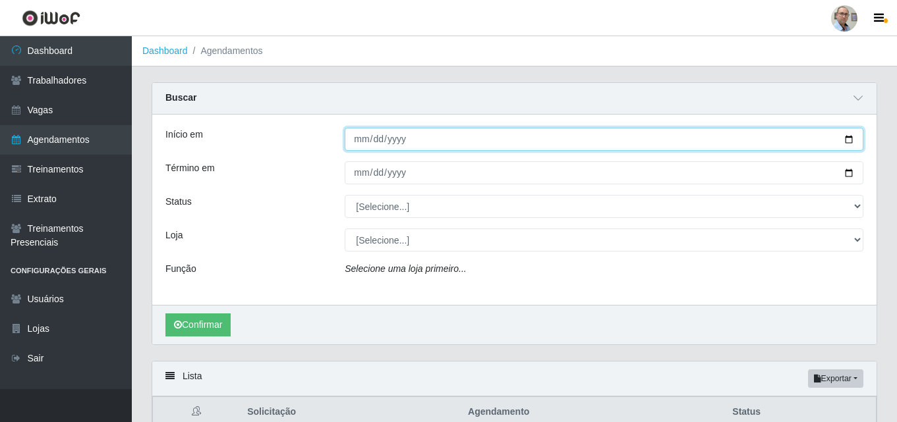
click at [849, 141] on input "Início em" at bounding box center [604, 139] width 518 height 23
type input "[DATE]"
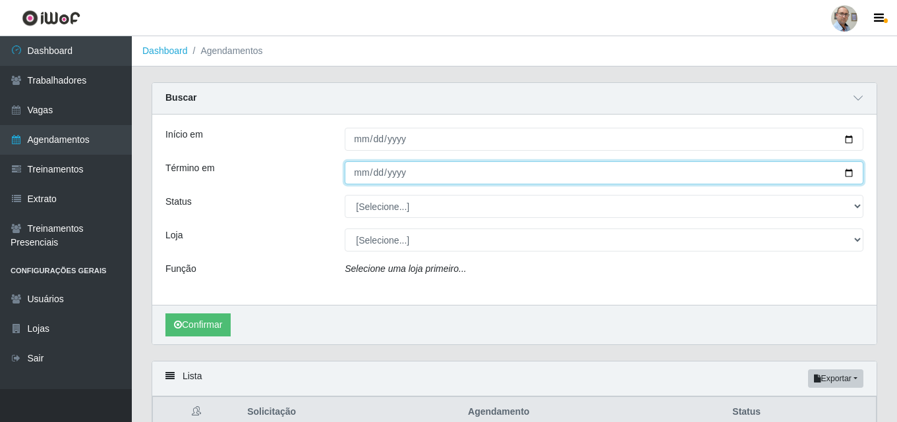
click at [849, 169] on input "Término em" at bounding box center [604, 172] width 518 height 23
type input "[DATE]"
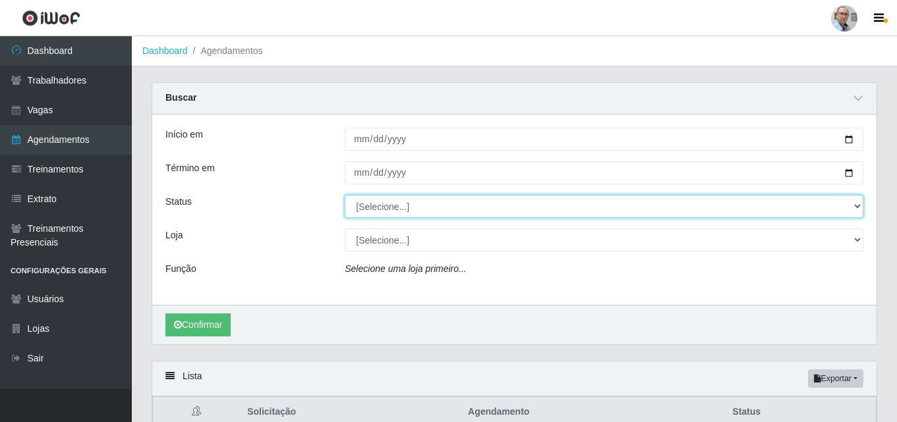
click at [370, 206] on select "[Selecione...] AGENDADO AGUARDANDO LIBERAR EM ANDAMENTO EM REVISÃO FINALIZADO C…" at bounding box center [604, 206] width 518 height 23
select select "AGENDADO"
click at [345, 196] on select "[Selecione...] AGENDADO AGUARDANDO LIBERAR EM ANDAMENTO EM REVISÃO FINALIZADO C…" at bounding box center [604, 206] width 518 height 23
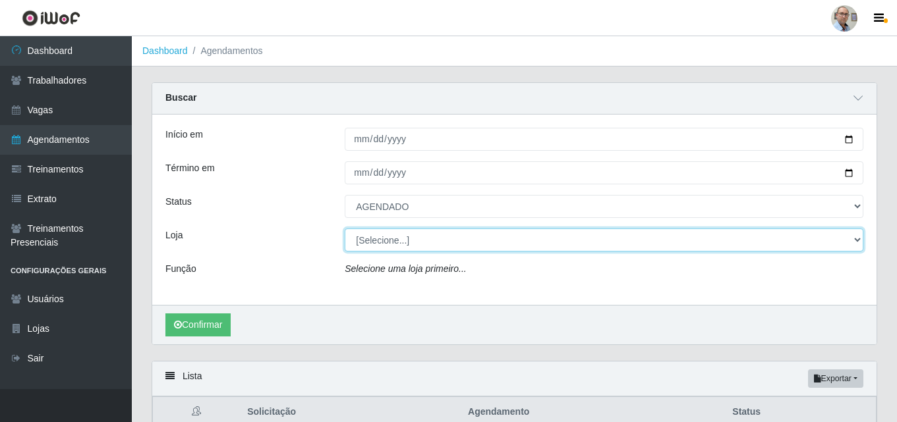
click at [372, 238] on select "[Selecione...] Mar Vermelho - Loja 04" at bounding box center [604, 240] width 518 height 23
select select "251"
click at [345, 229] on select "[Selecione...] Mar Vermelho - Loja 04" at bounding box center [604, 240] width 518 height 23
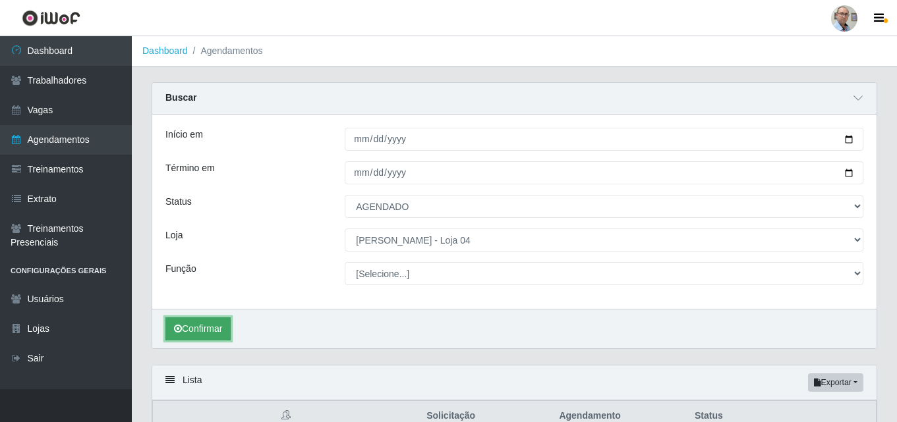
click at [204, 327] on button "Confirmar" at bounding box center [197, 329] width 65 height 23
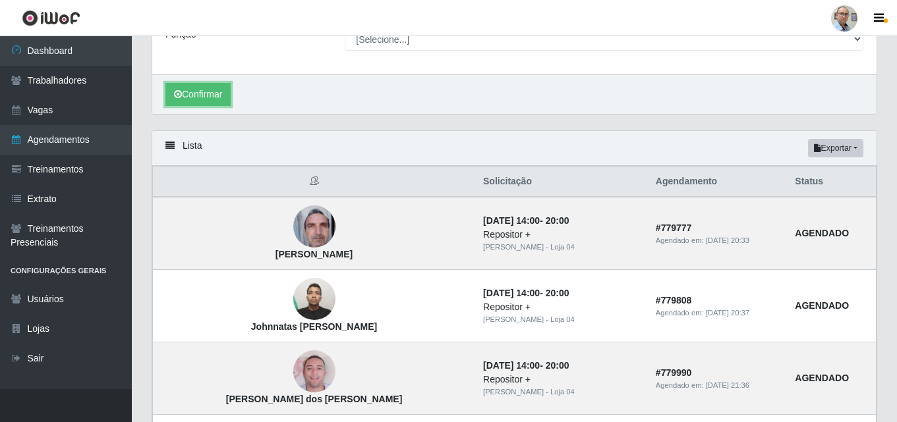
scroll to position [264, 0]
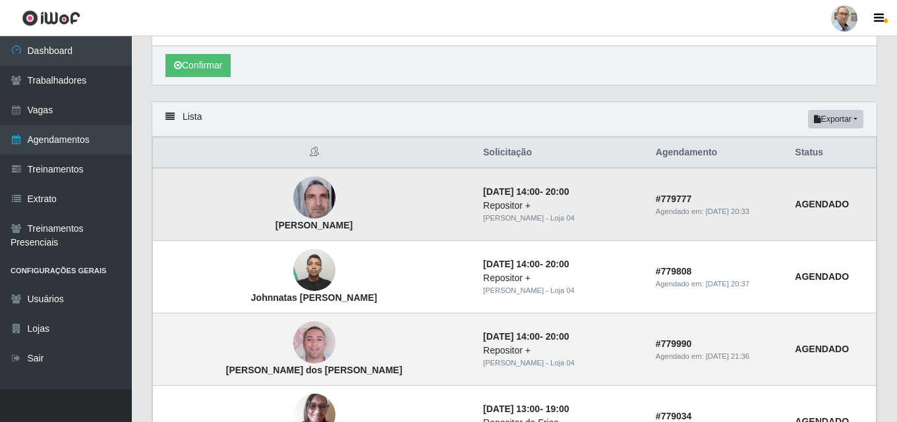
click at [293, 210] on img at bounding box center [314, 198] width 42 height 56
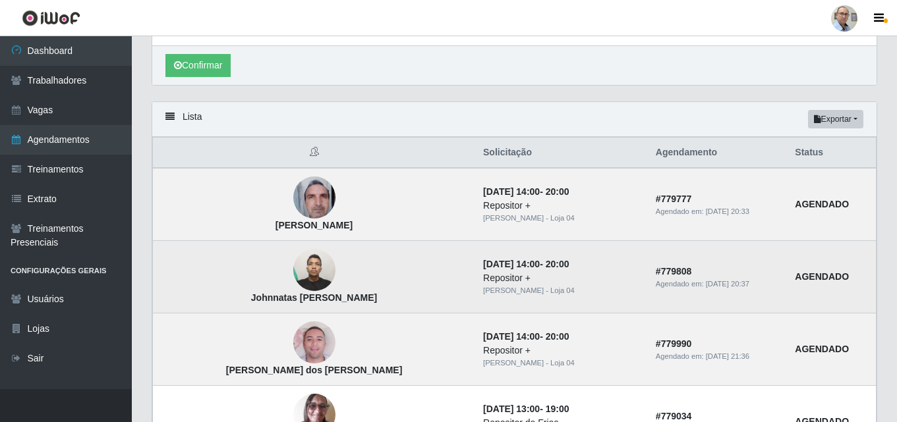
click at [293, 280] on img at bounding box center [314, 270] width 42 height 56
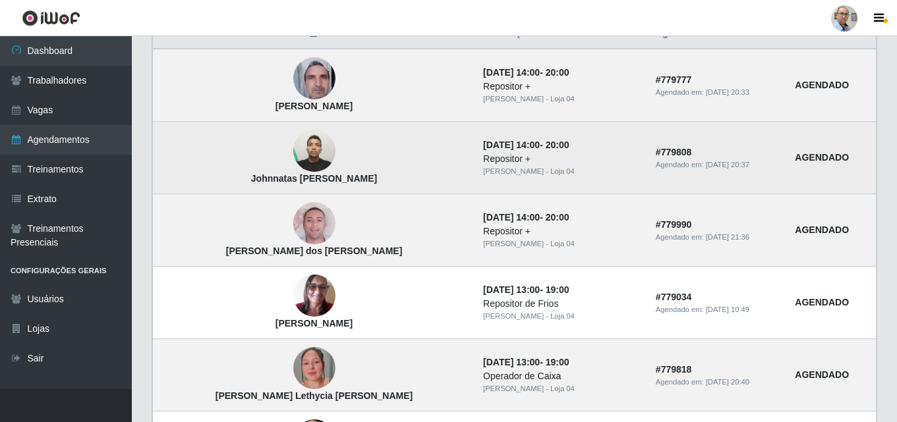
scroll to position [395, 0]
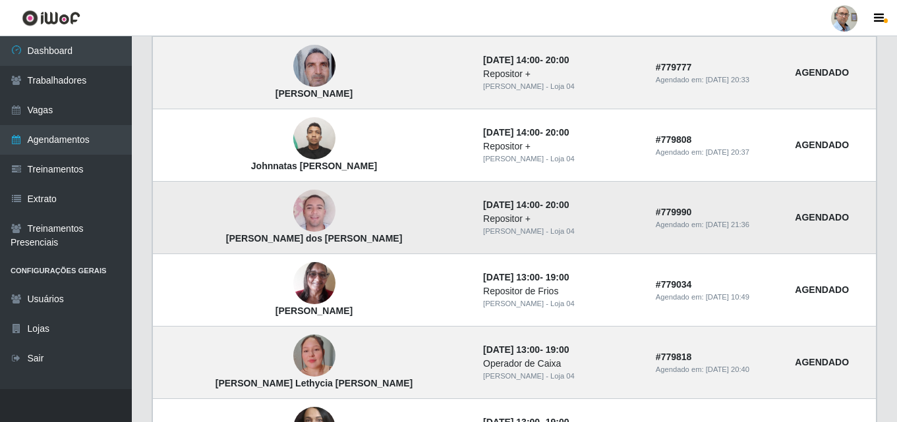
click at [293, 217] on img at bounding box center [314, 211] width 42 height 75
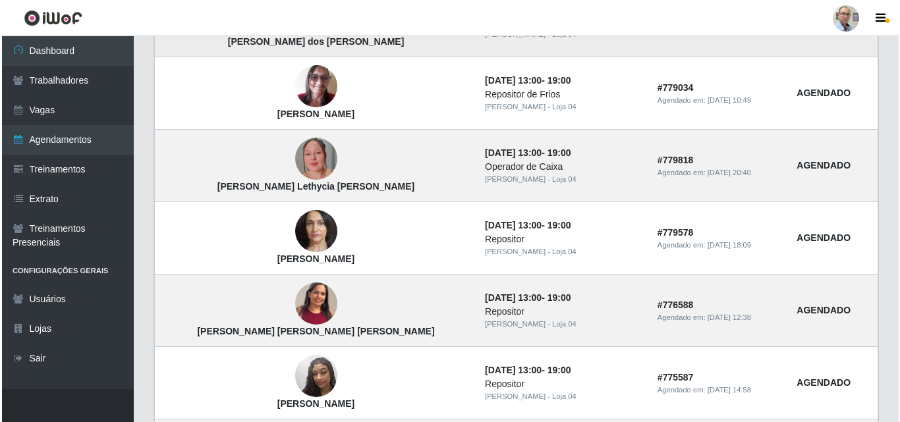
scroll to position [593, 0]
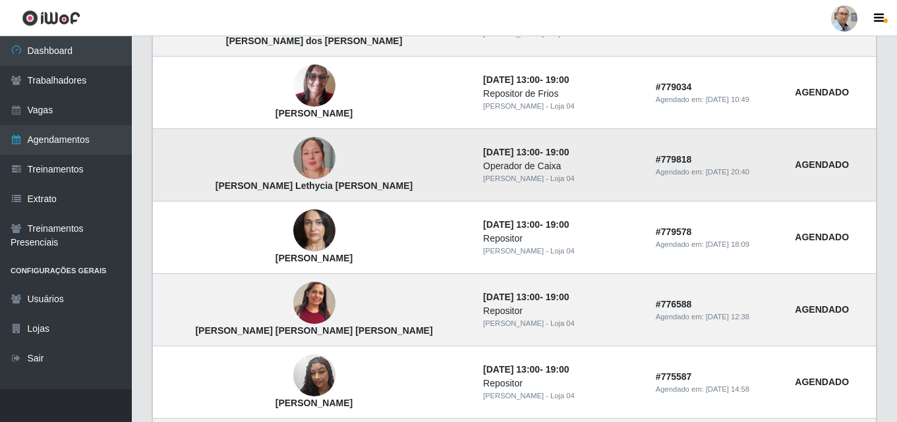
click at [293, 145] on img at bounding box center [314, 158] width 42 height 75
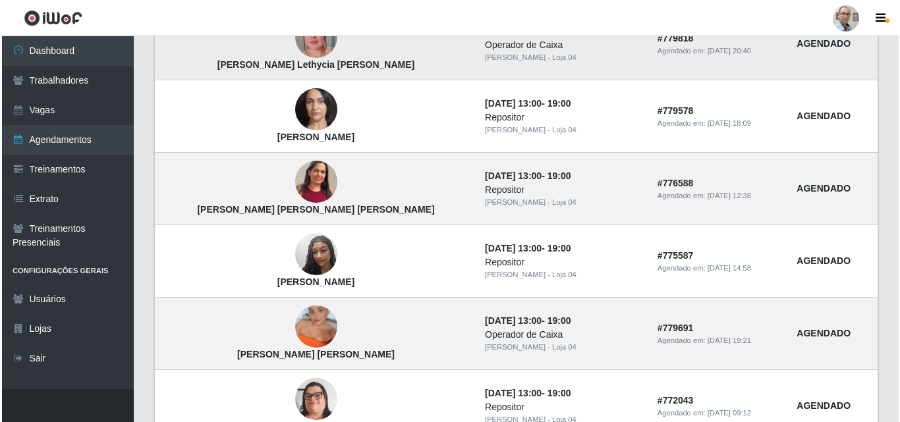
scroll to position [725, 0]
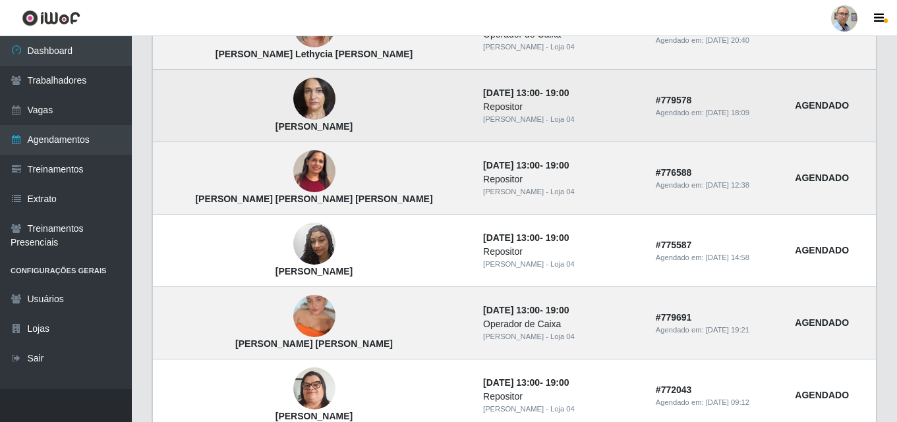
click at [293, 98] on img at bounding box center [314, 99] width 42 height 89
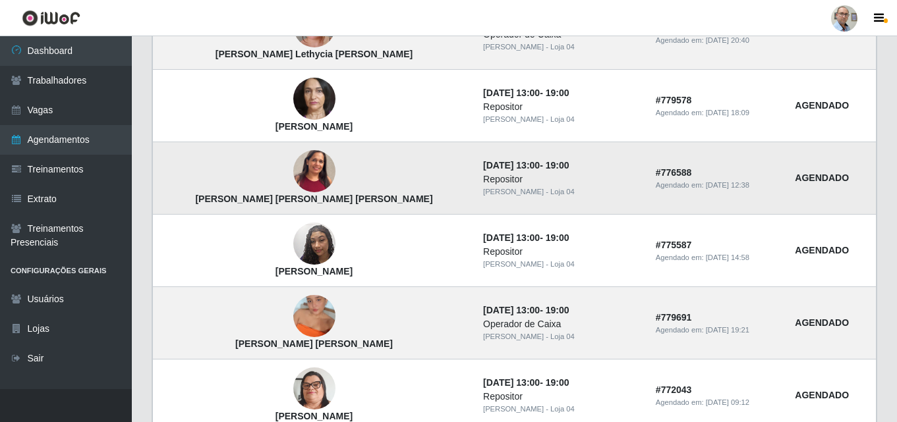
click at [293, 177] on img at bounding box center [314, 172] width 42 height 92
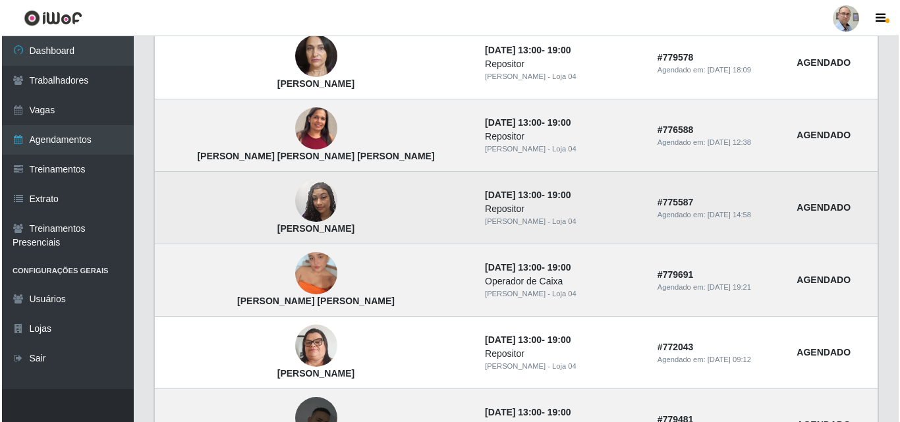
scroll to position [791, 0]
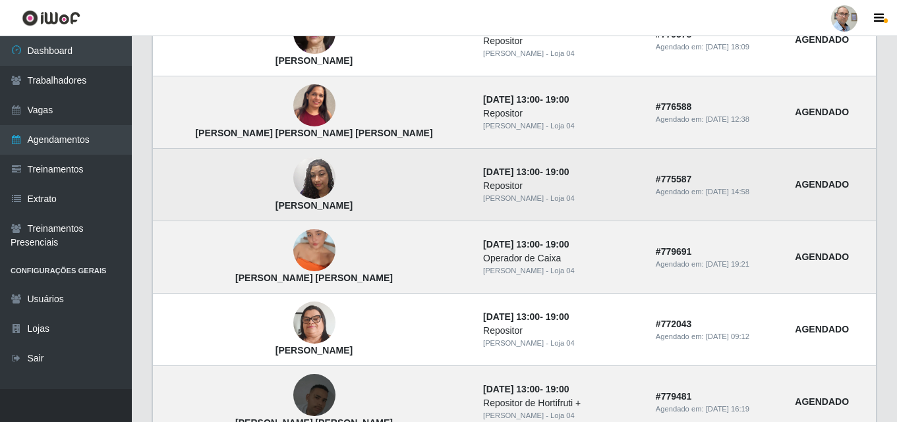
click at [293, 180] on img at bounding box center [314, 177] width 42 height 75
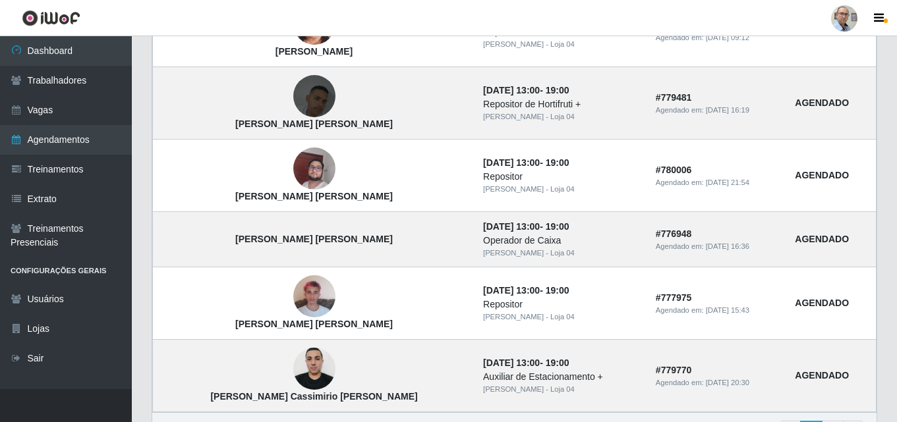
scroll to position [1120, 0]
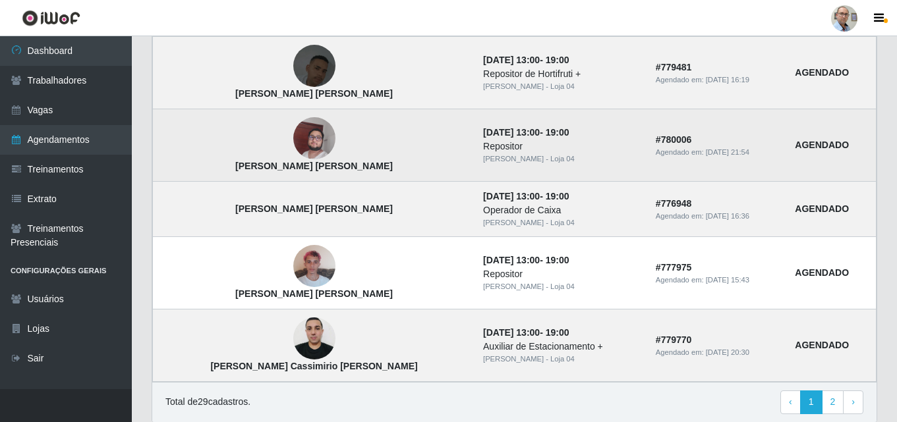
click at [293, 134] on img at bounding box center [314, 139] width 42 height 56
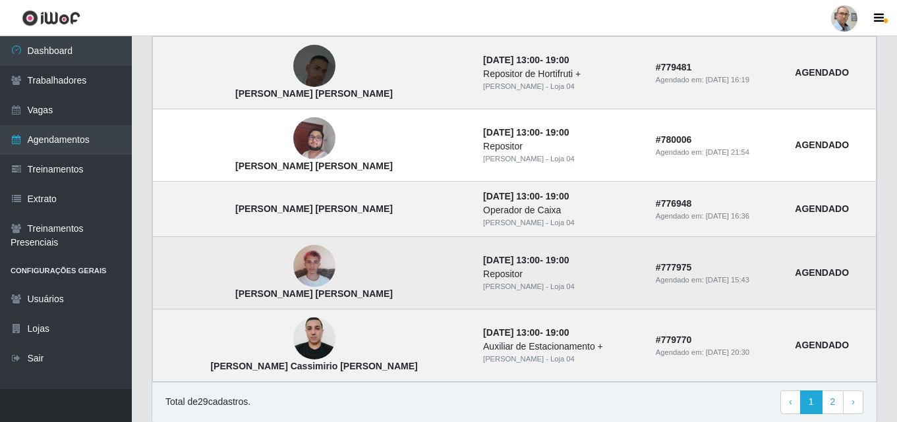
click at [293, 277] on img at bounding box center [314, 266] width 42 height 56
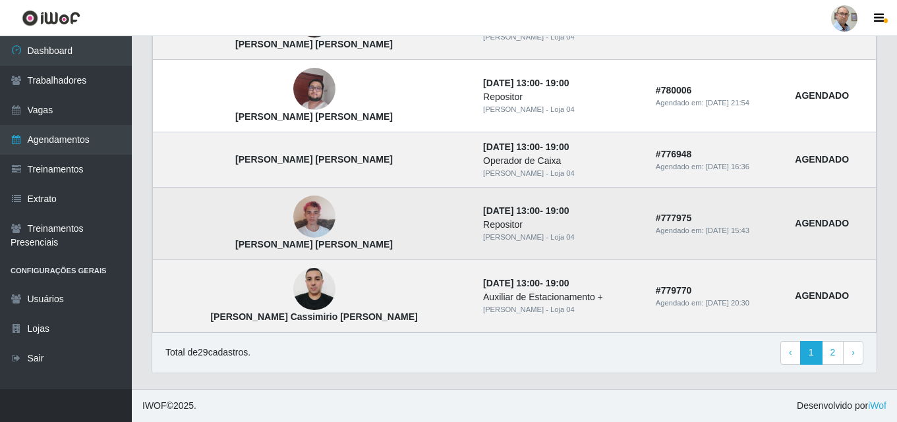
scroll to position [1170, 0]
click at [293, 277] on img at bounding box center [314, 290] width 42 height 56
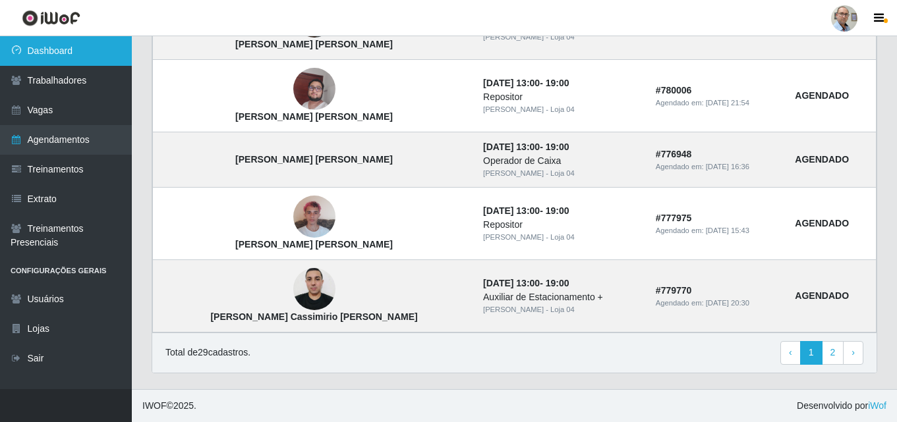
click at [40, 52] on link "Dashboard" at bounding box center [66, 51] width 132 height 30
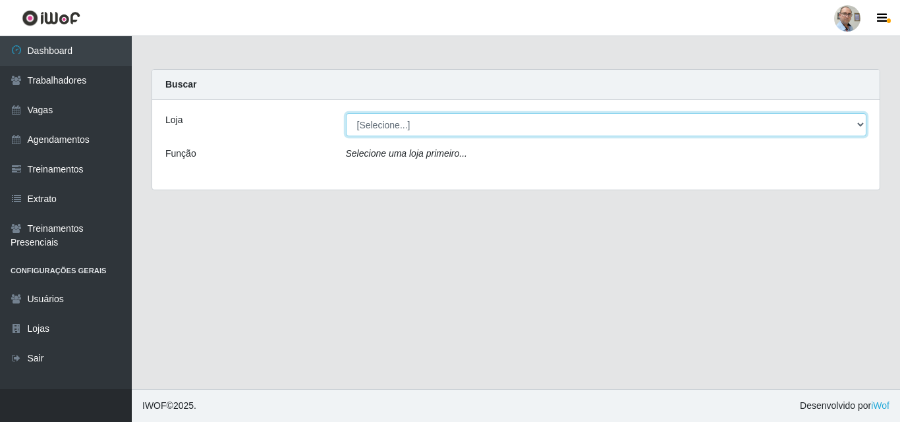
click at [401, 123] on select "[Selecione...] Mar Vermelho - Loja 04" at bounding box center [606, 124] width 521 height 23
select select "251"
click at [346, 113] on select "[Selecione...] Mar Vermelho - Loja 04" at bounding box center [606, 124] width 521 height 23
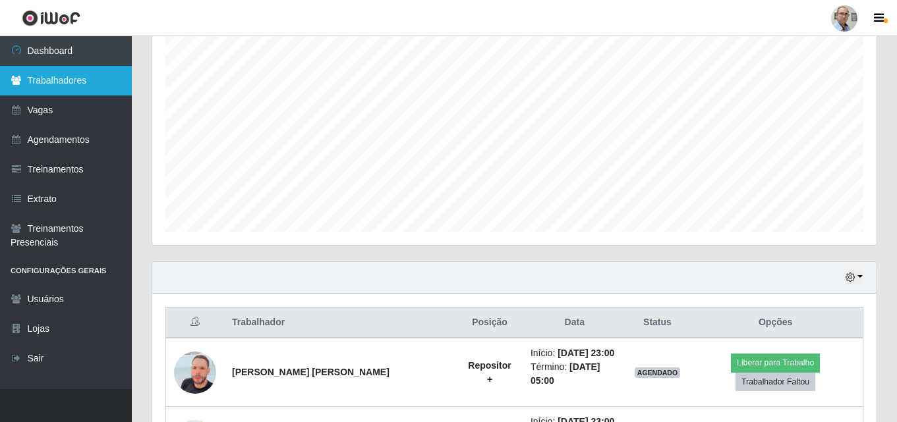
scroll to position [57, 0]
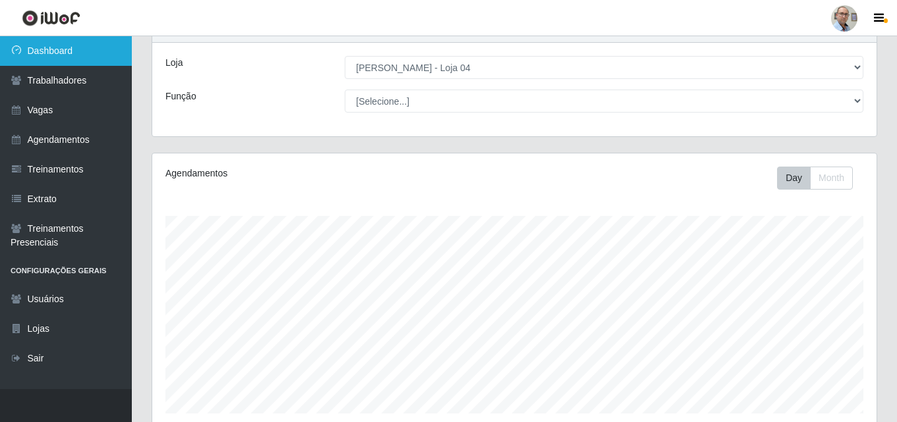
click at [45, 53] on link "Dashboard" at bounding box center [66, 51] width 132 height 30
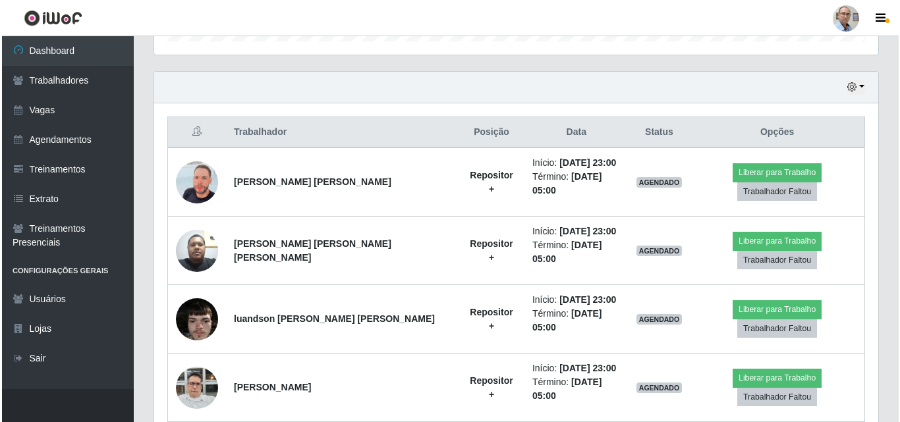
scroll to position [453, 0]
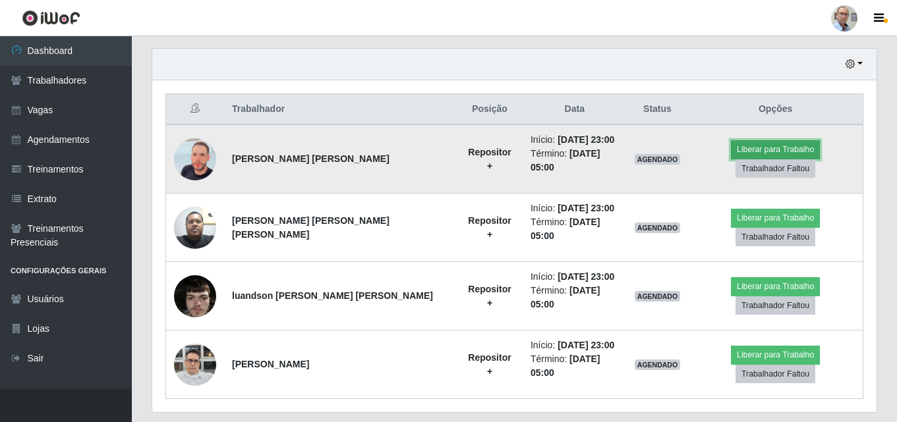
click at [731, 155] on button "Liberar para Trabalho" at bounding box center [775, 149] width 89 height 18
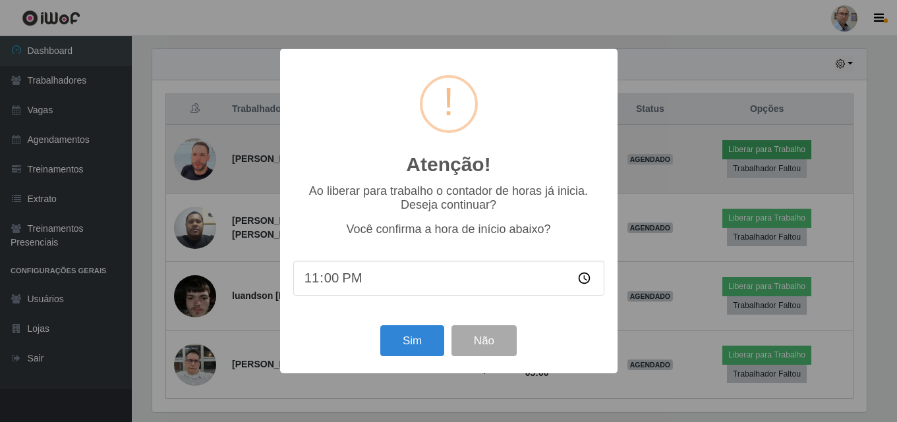
scroll to position [273, 717]
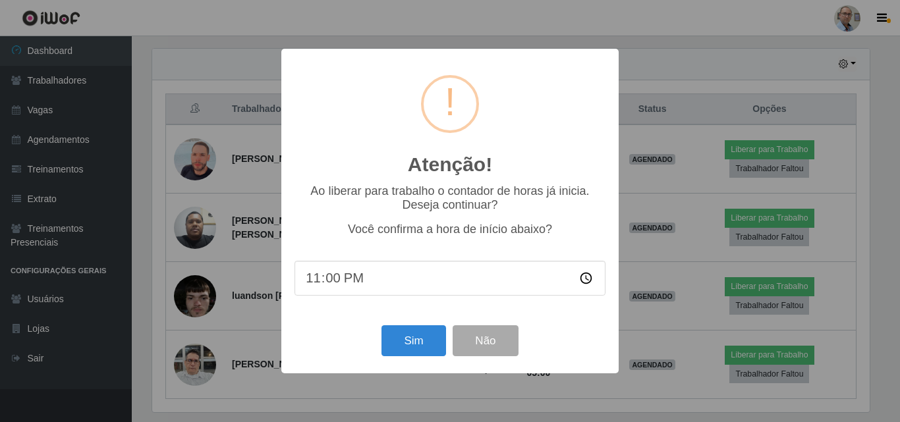
click at [388, 360] on div "Sim Não" at bounding box center [449, 341] width 311 height 38
click at [416, 341] on button "Sim" at bounding box center [413, 340] width 64 height 31
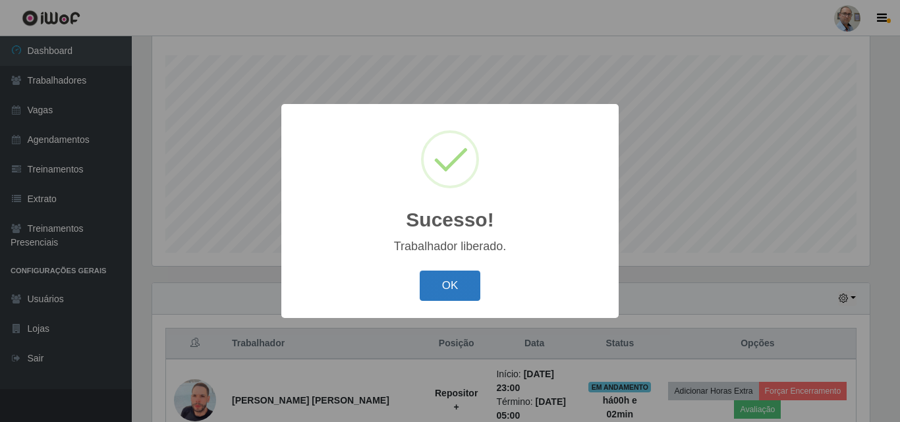
click at [445, 279] on button "OK" at bounding box center [450, 286] width 61 height 31
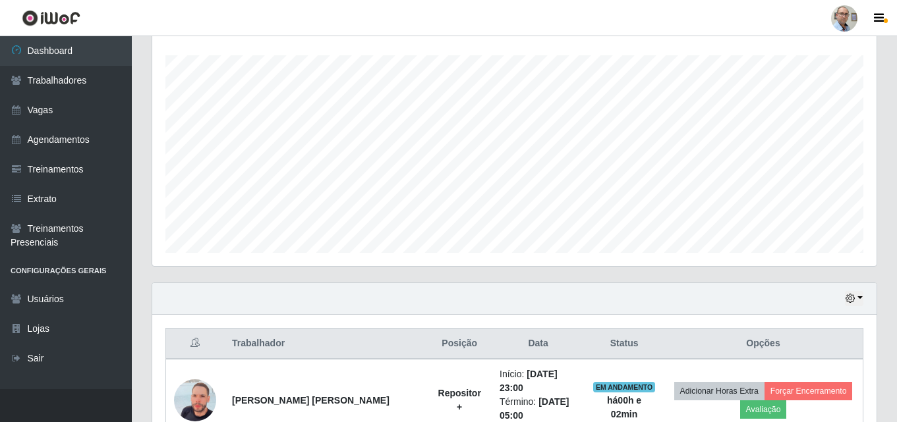
scroll to position [416, 0]
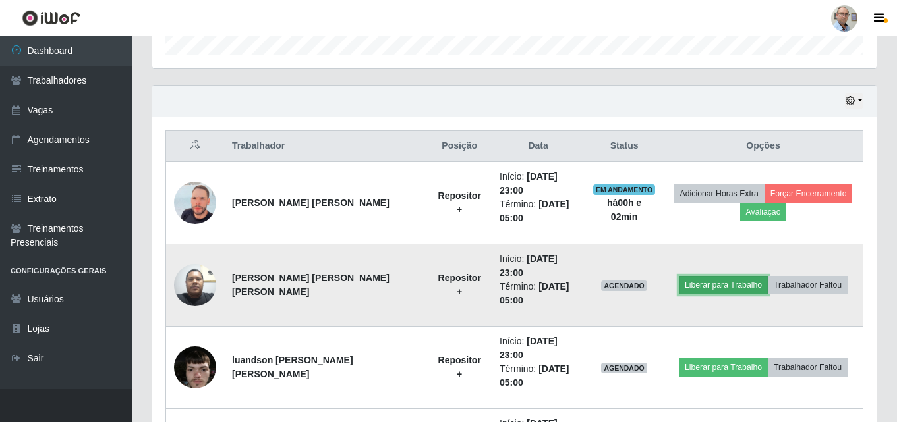
click at [708, 276] on button "Liberar para Trabalho" at bounding box center [723, 285] width 89 height 18
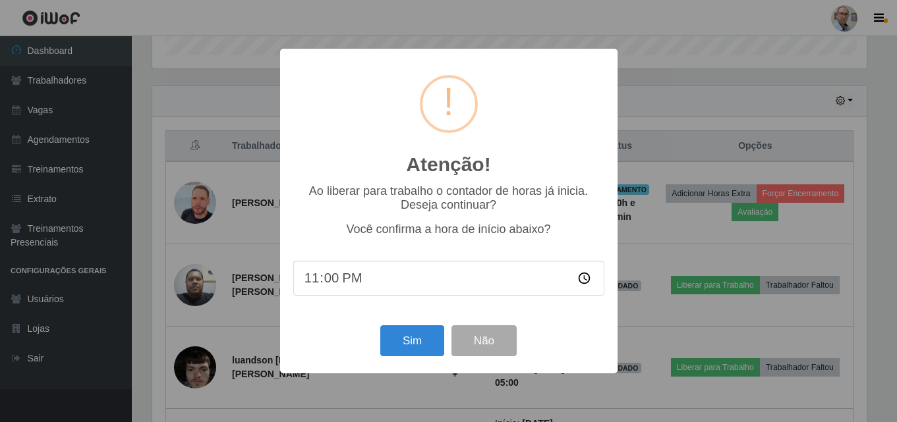
scroll to position [273, 717]
drag, startPoint x: 405, startPoint y: 343, endPoint x: 383, endPoint y: 277, distance: 69.6
click at [406, 343] on button "Sim" at bounding box center [413, 340] width 64 height 31
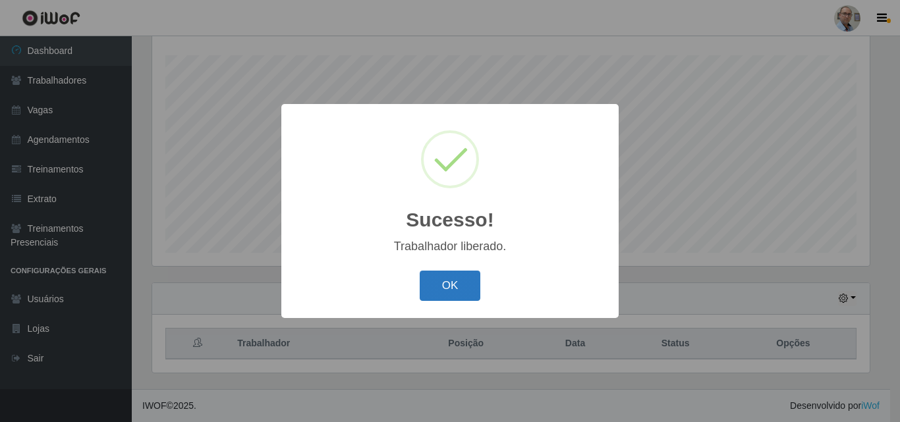
click at [471, 291] on button "OK" at bounding box center [450, 286] width 61 height 31
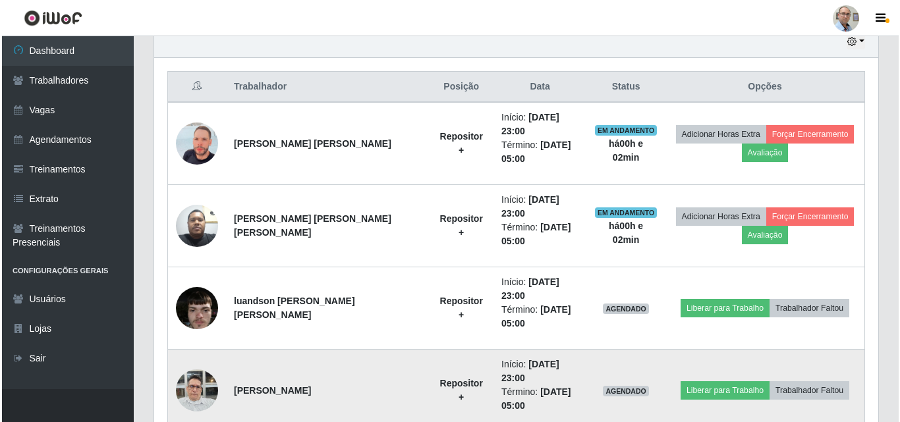
scroll to position [482, 0]
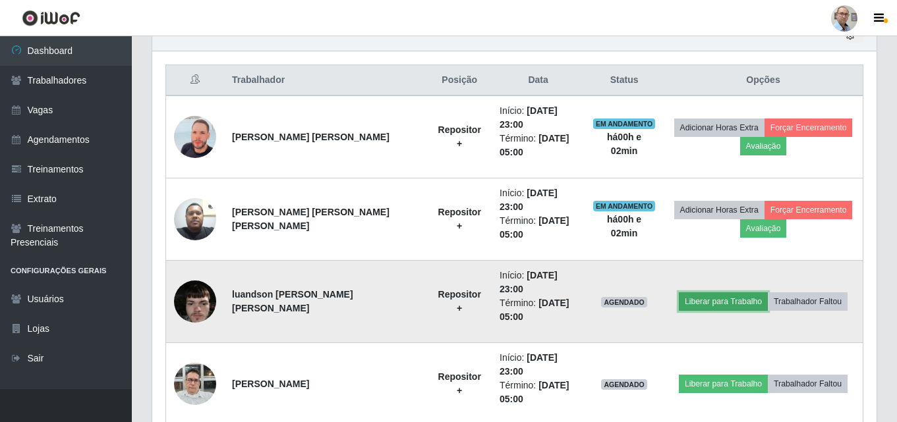
click at [712, 293] on button "Liberar para Trabalho" at bounding box center [723, 302] width 89 height 18
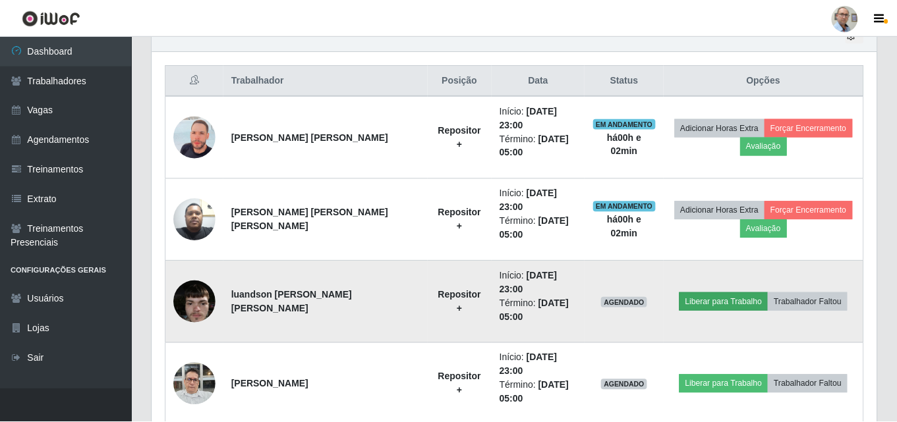
scroll to position [273, 717]
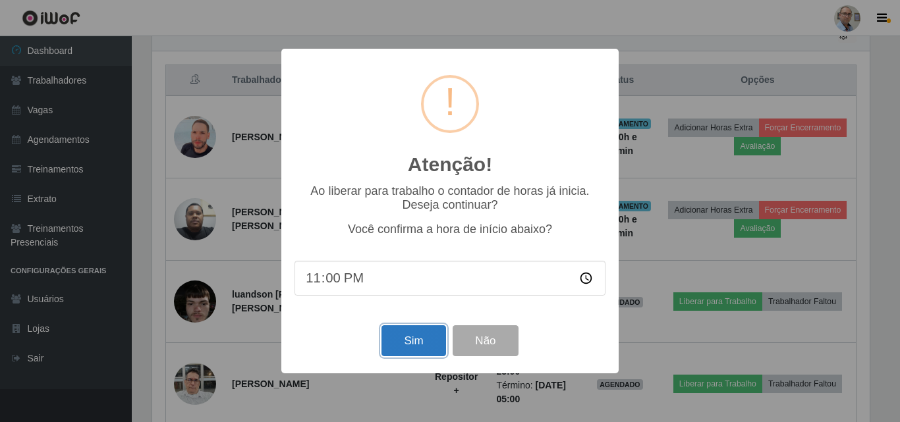
click at [405, 341] on button "Sim" at bounding box center [413, 340] width 64 height 31
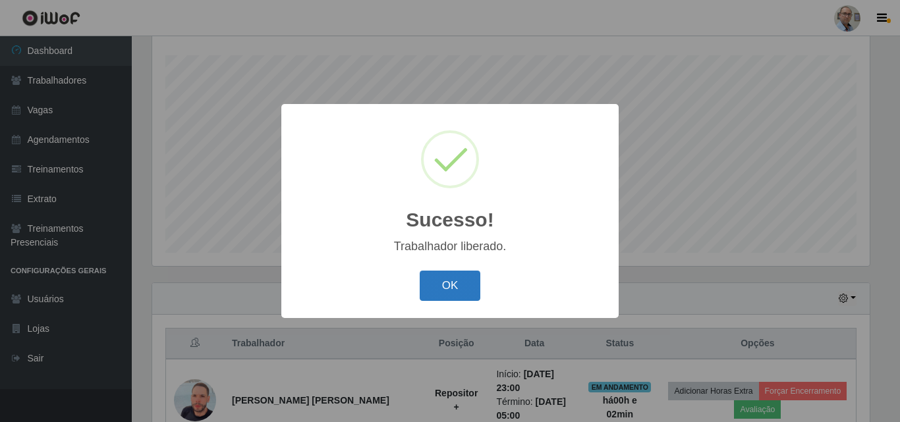
click at [443, 286] on button "OK" at bounding box center [450, 286] width 61 height 31
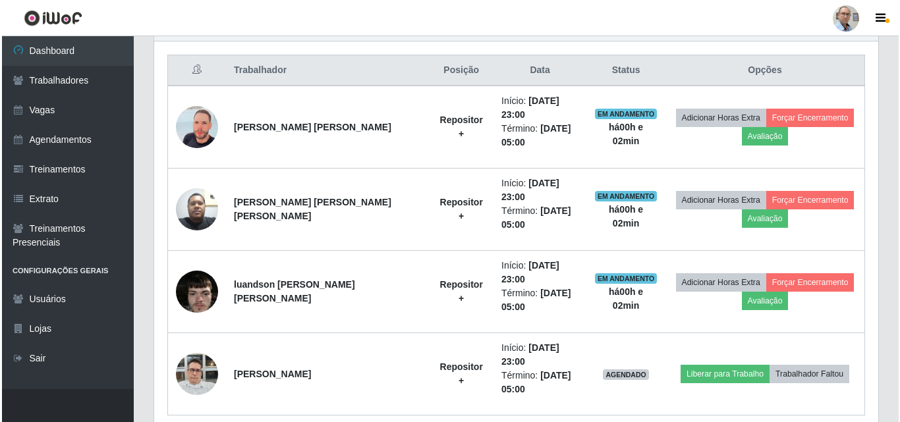
scroll to position [492, 0]
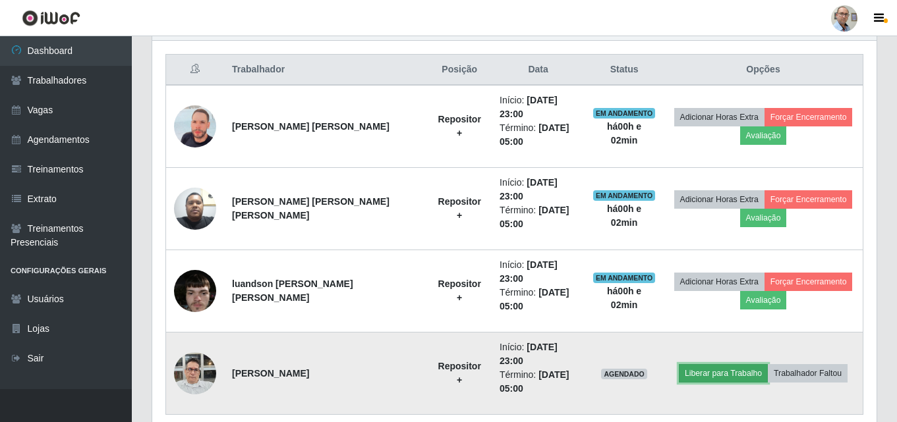
click at [721, 364] on button "Liberar para Trabalho" at bounding box center [723, 373] width 89 height 18
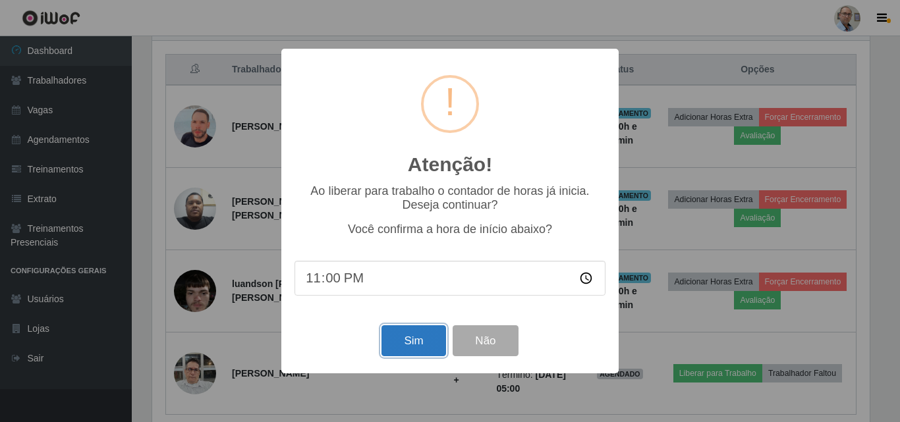
click at [420, 352] on button "Sim" at bounding box center [413, 340] width 64 height 31
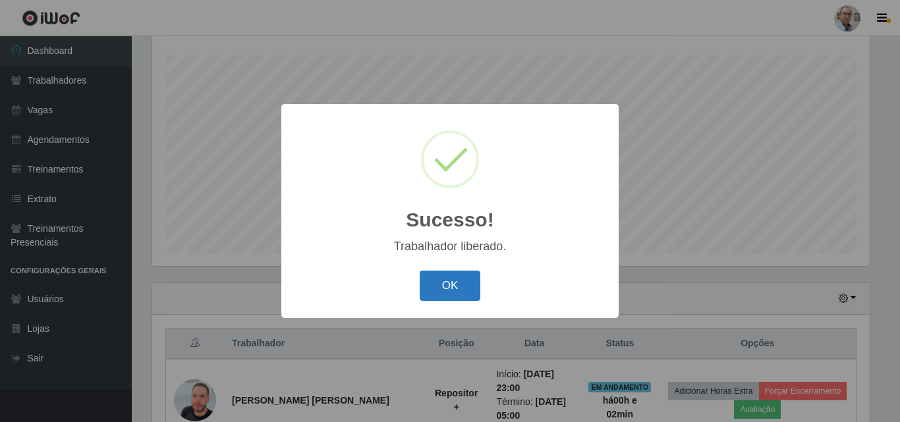
click at [451, 285] on button "OK" at bounding box center [450, 286] width 61 height 31
